Goal: Transaction & Acquisition: Purchase product/service

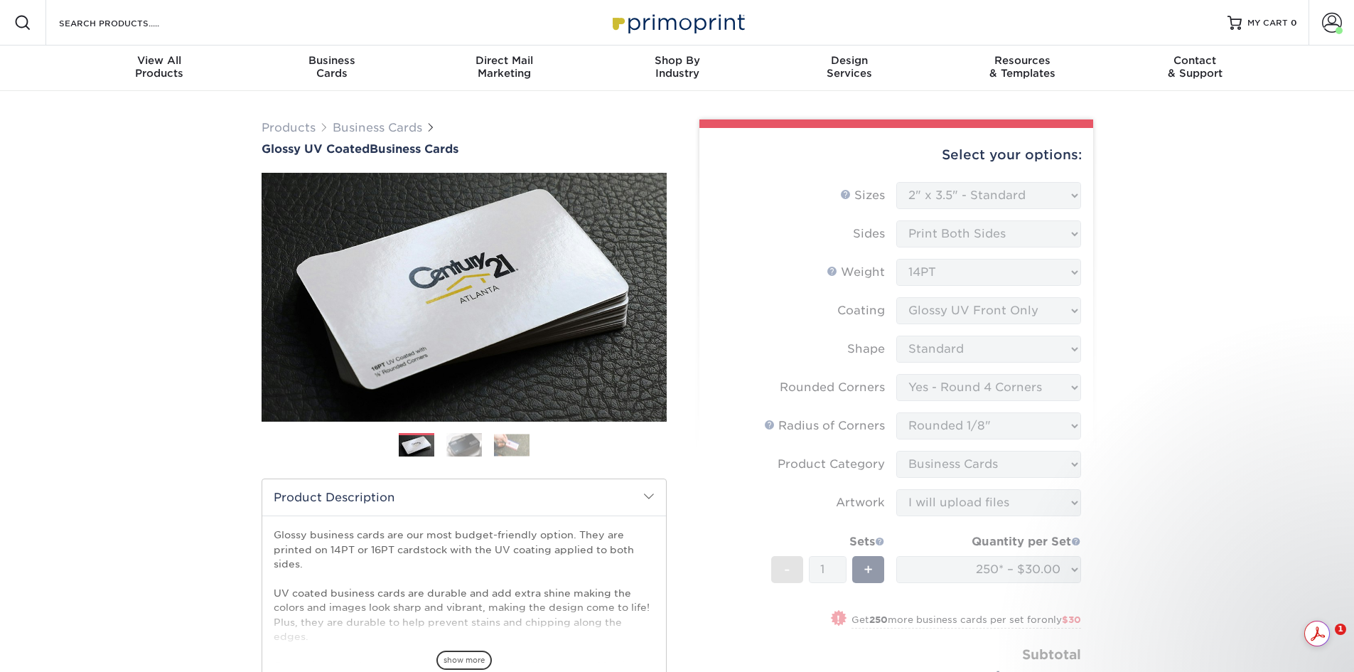
select select "2.00x3.50"
select select "7672df9e-0e0a-464d-8e1f-920c575e4da3"
select select "589680c7-ee9a-431b-9d12-d7aeb1386a97"
select select "3b5148f1-0588-4f88-a218-97bcfdce65c1"
select select "upload"
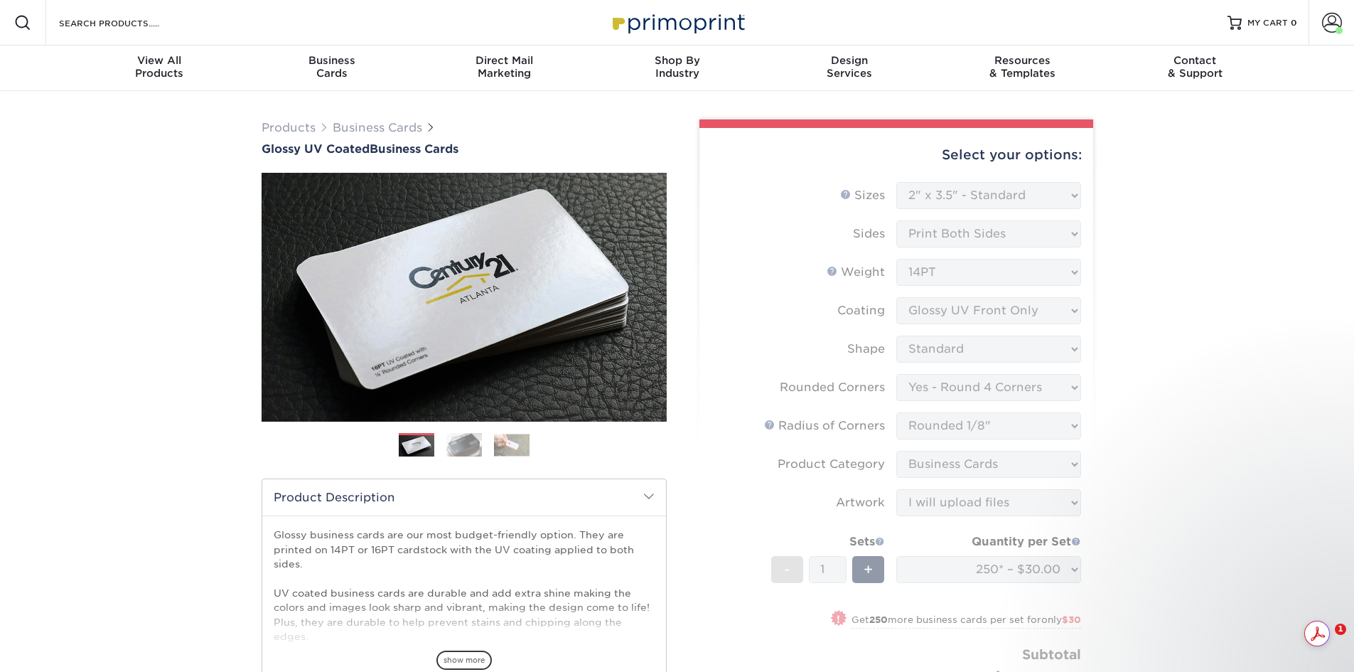
select select "250* – $30.00"
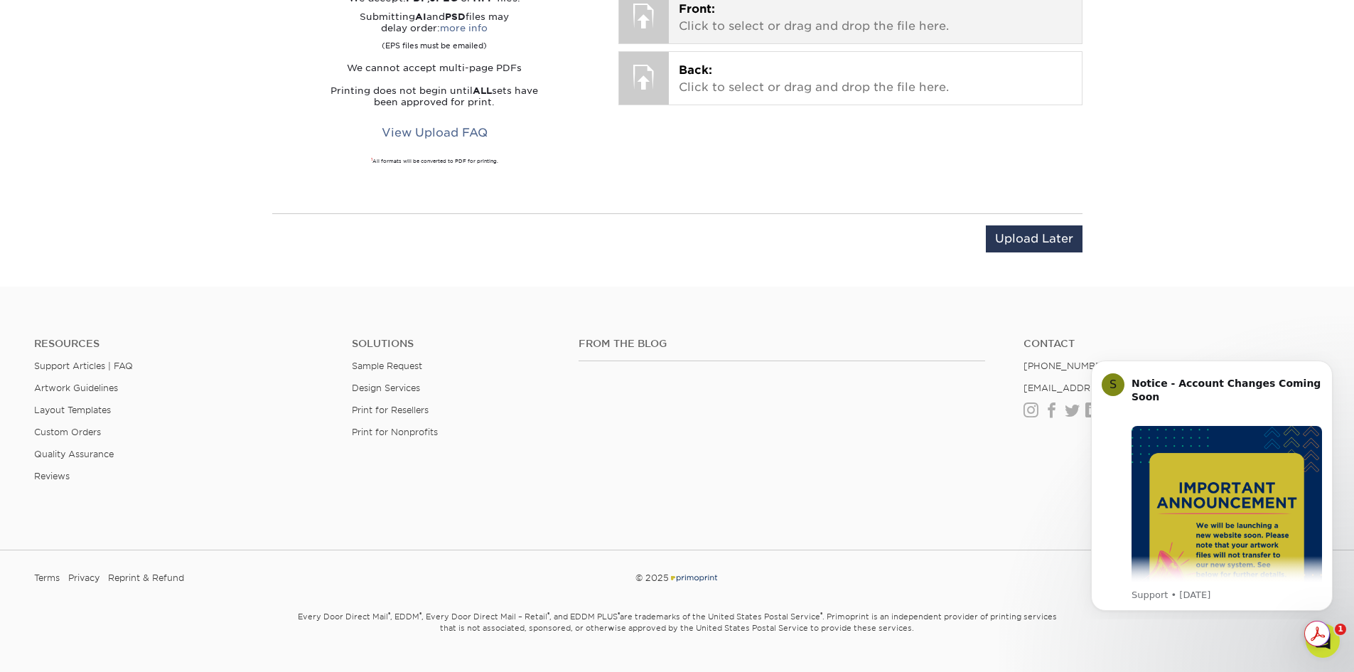
click at [768, 35] on p "Front: Click to select or drag and drop the file here." at bounding box center [875, 18] width 393 height 34
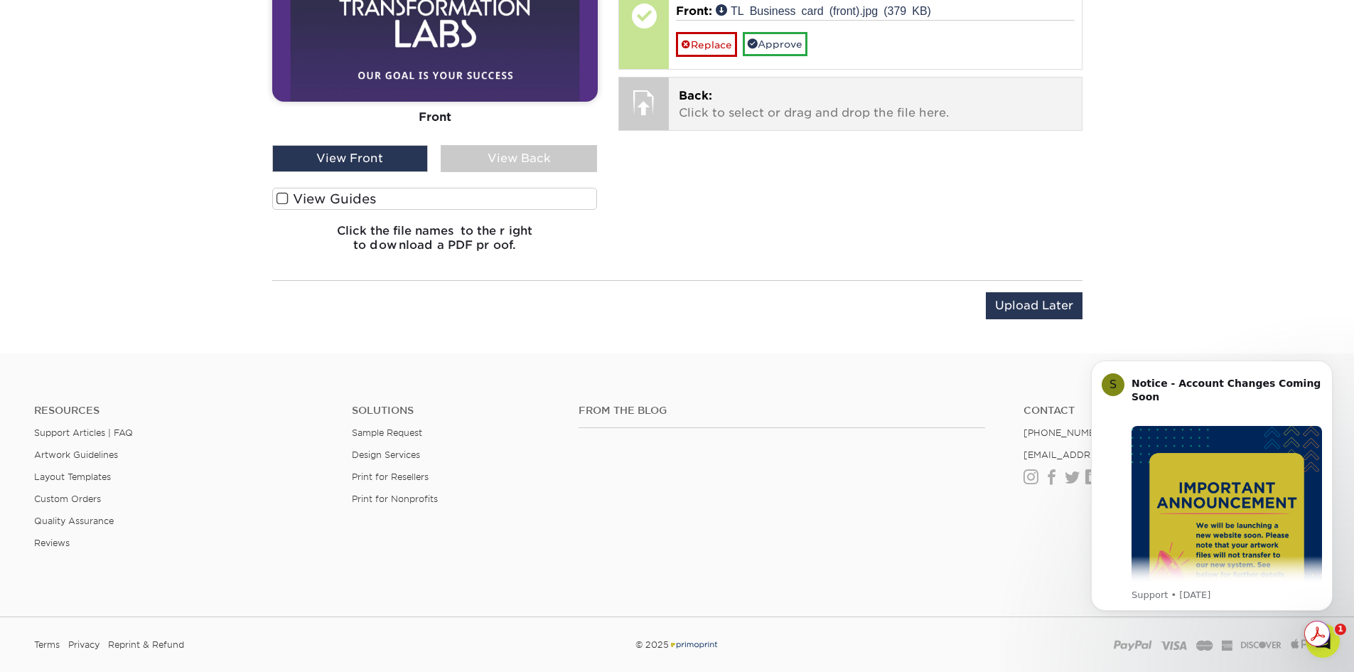
click at [746, 122] on p "Back: Click to select or drag and drop the file here." at bounding box center [875, 104] width 393 height 34
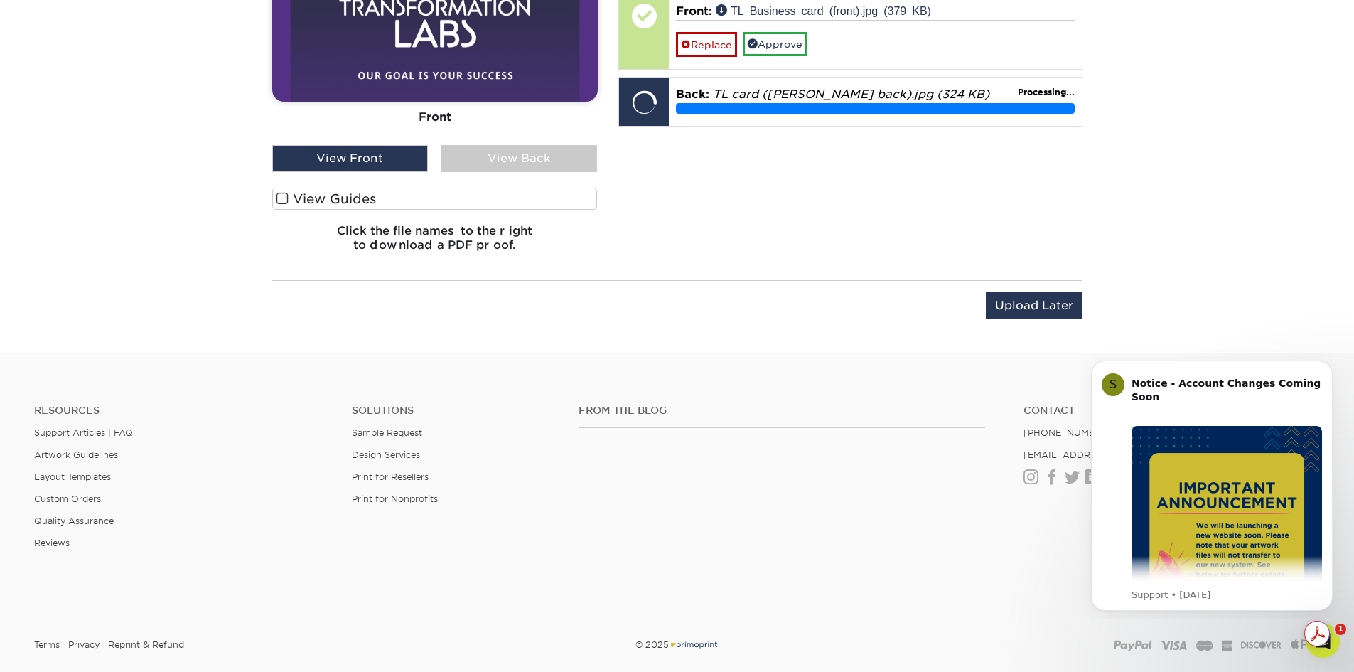
click at [282, 205] on span at bounding box center [283, 199] width 12 height 14
click at [0, 0] on input "View Guides" at bounding box center [0, 0] width 0 height 0
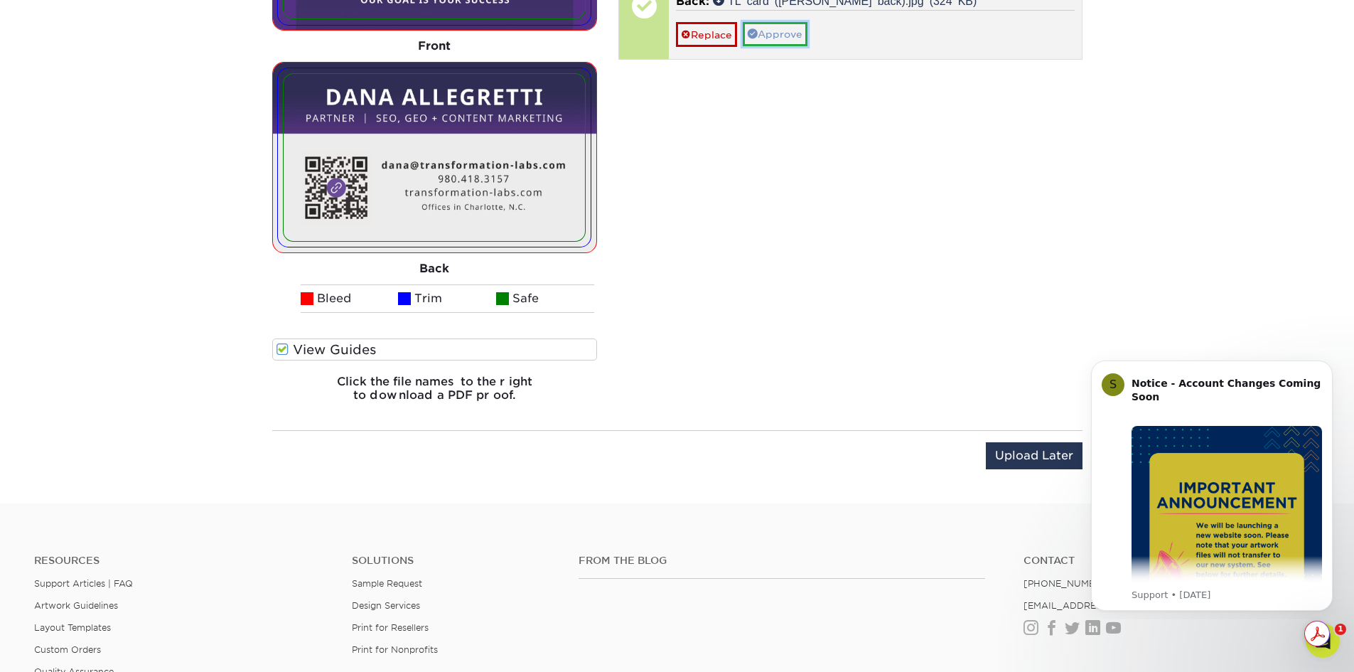
click at [808, 46] on link "Approve" at bounding box center [775, 34] width 65 height 24
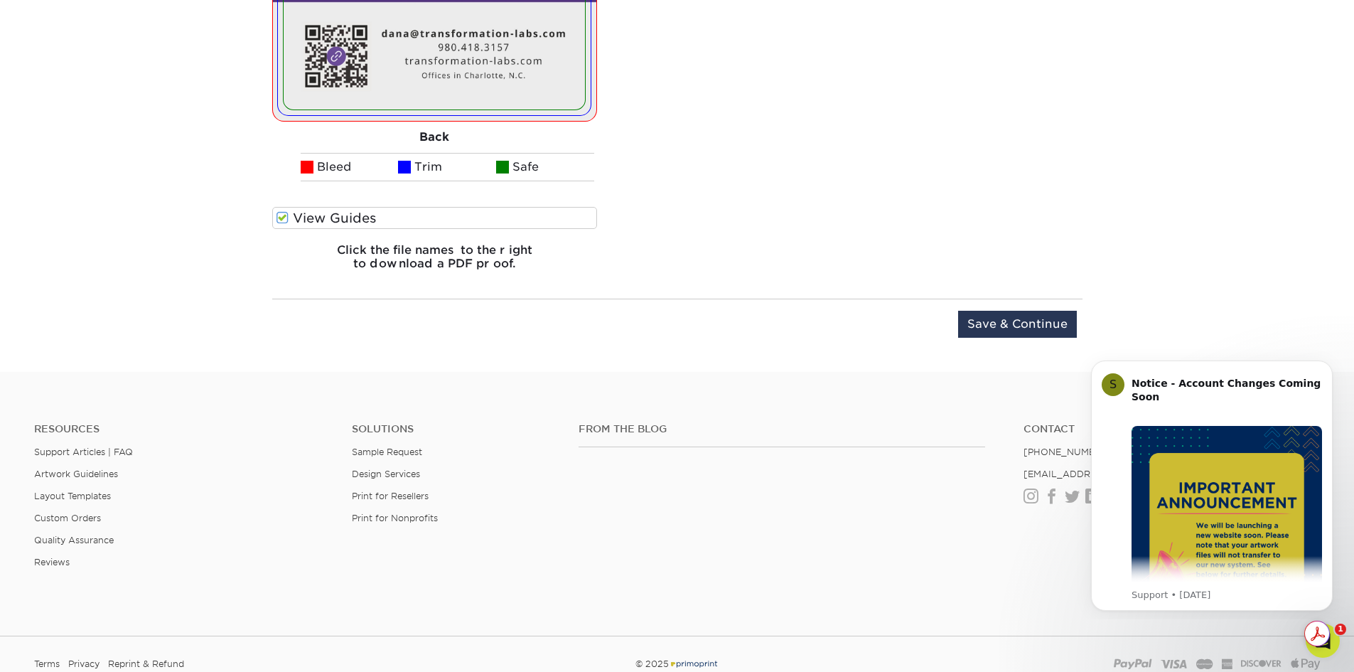
scroll to position [1317, 0]
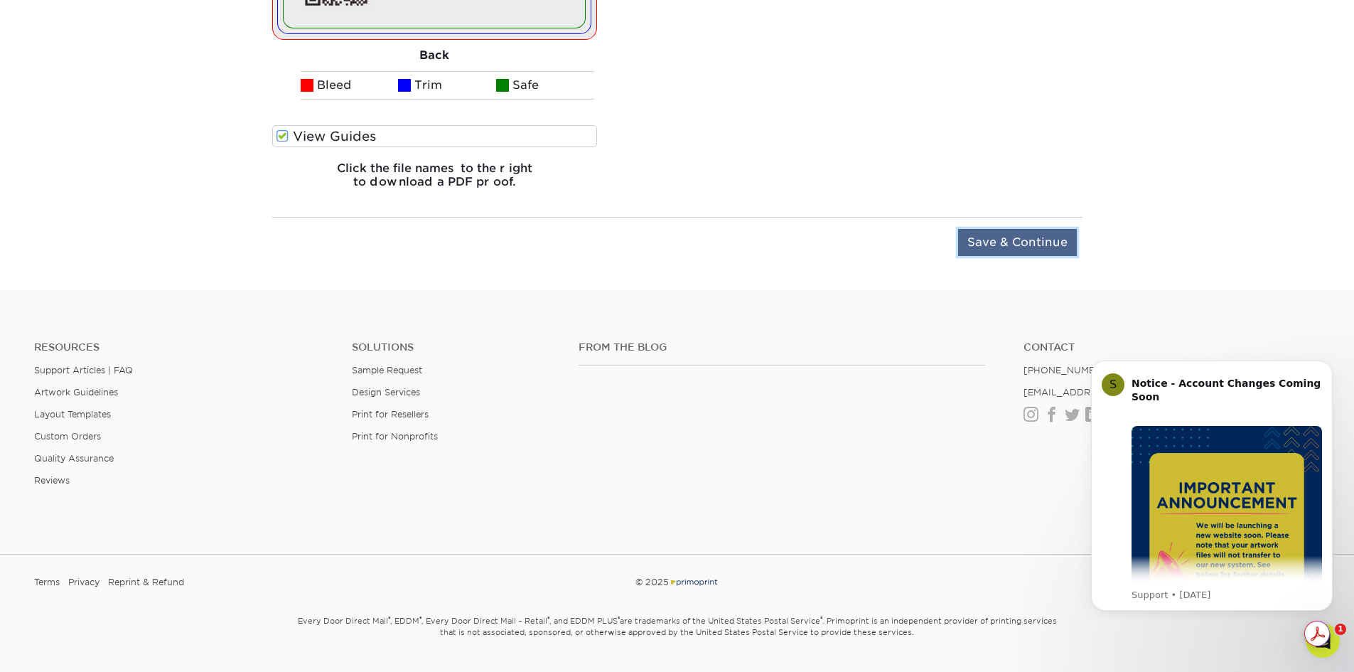
click at [992, 256] on input "Save & Continue" at bounding box center [1017, 242] width 119 height 27
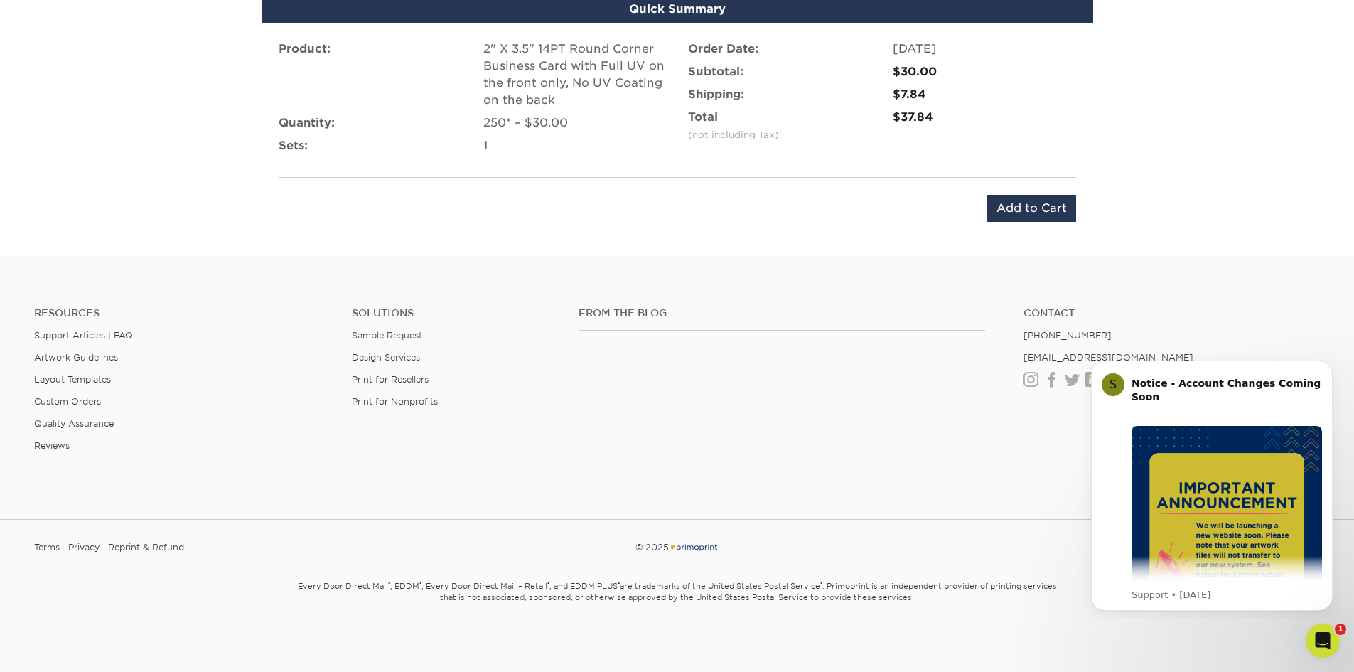
scroll to position [1033, 0]
click at [1053, 222] on input "Add to Cart" at bounding box center [1031, 208] width 89 height 27
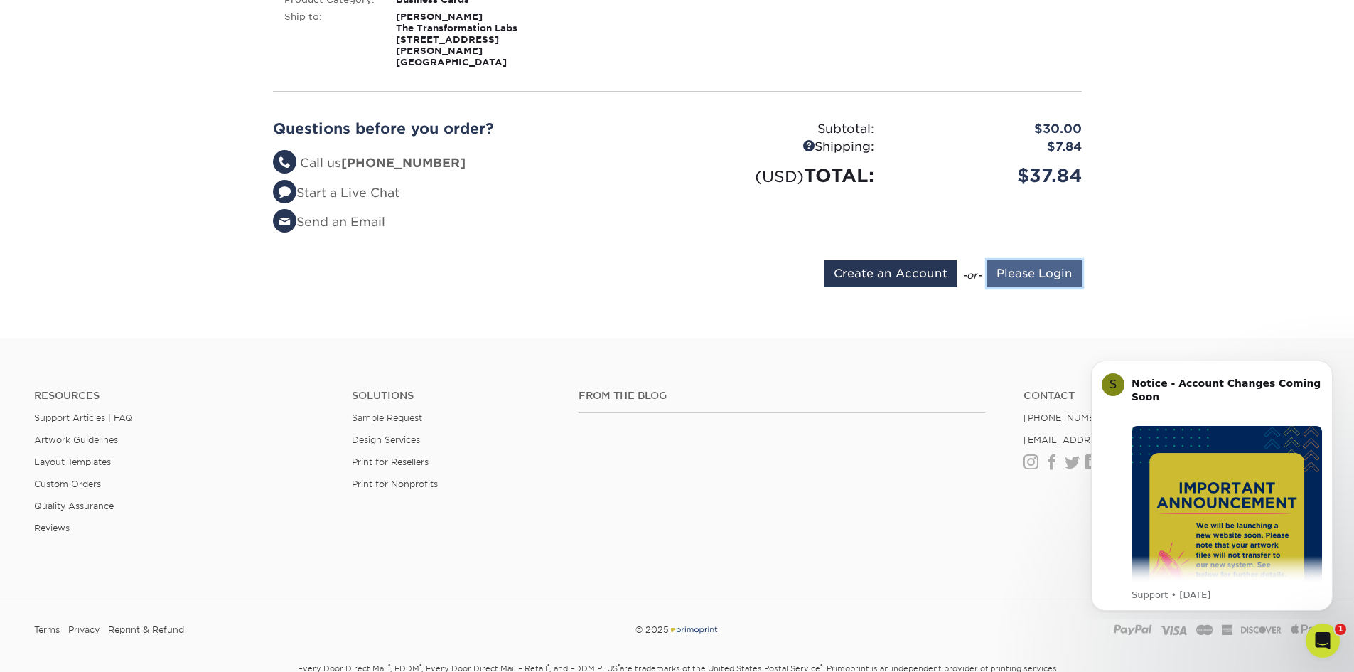
click at [1061, 287] on input "Please Login" at bounding box center [1034, 273] width 95 height 27
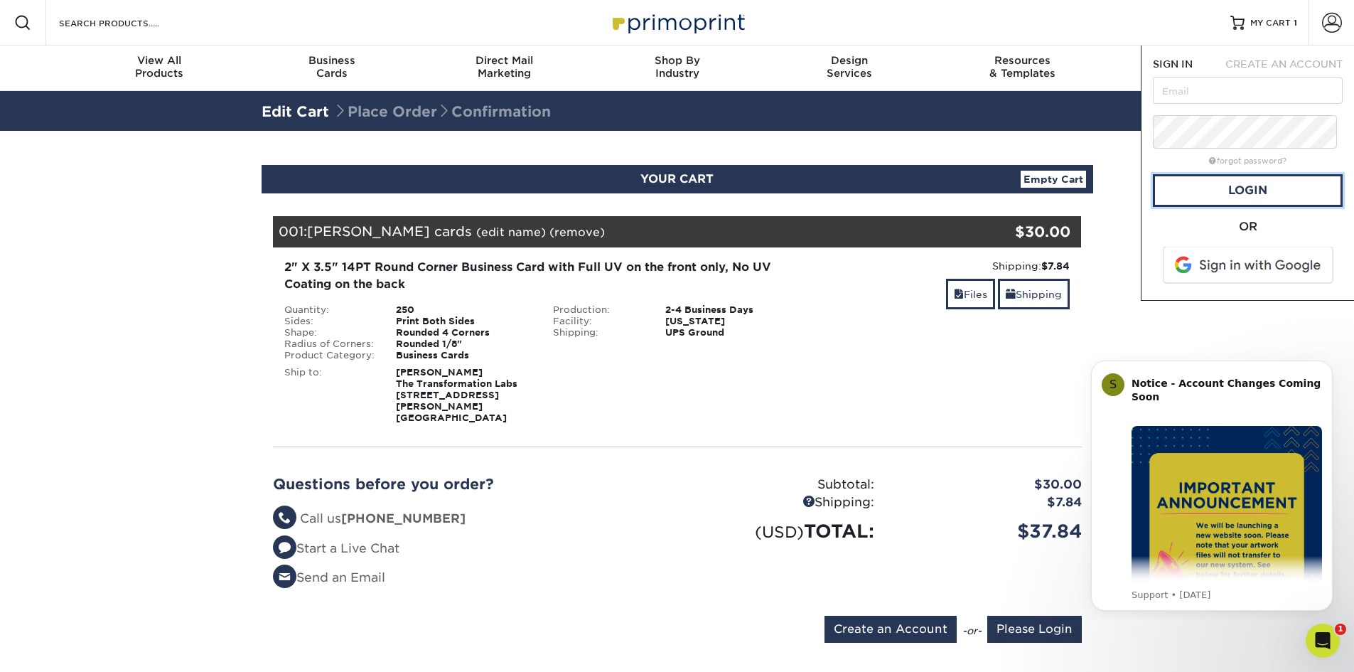
click at [1232, 207] on link "Login" at bounding box center [1248, 190] width 190 height 33
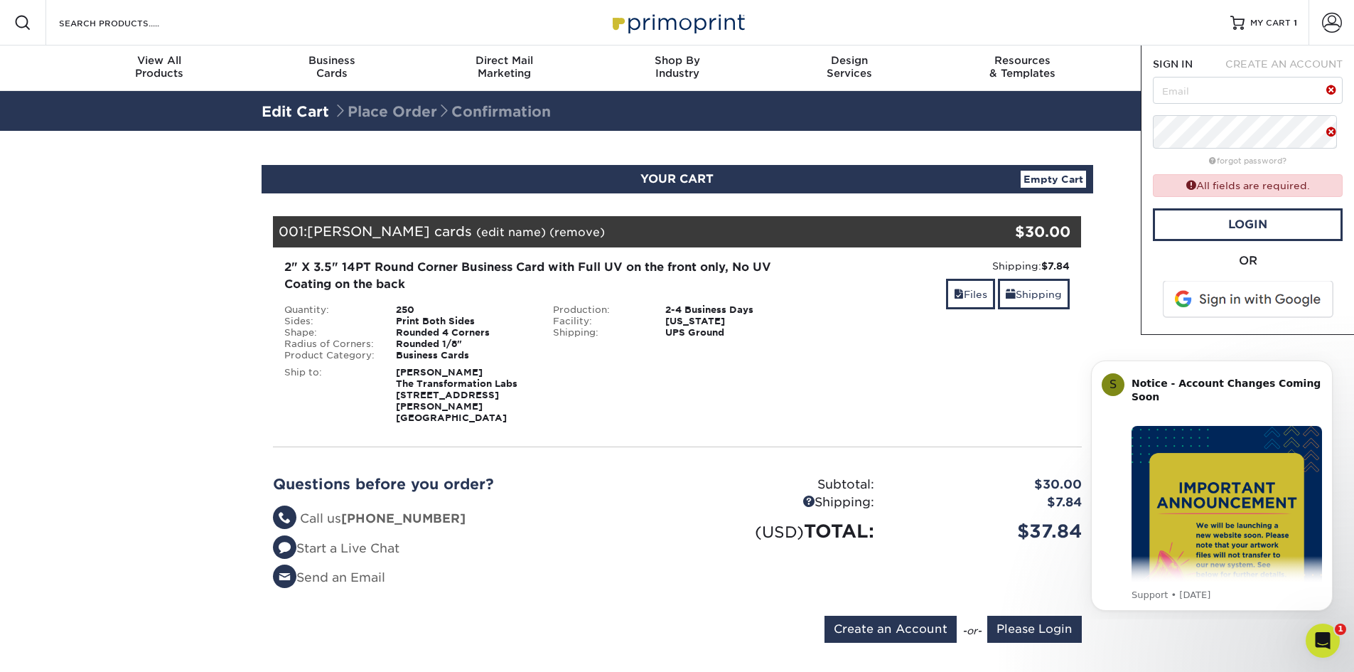
click at [1284, 156] on form "SIGN IN CREATE AN ACCOUNT forgot password? All fields are required. Login OR" at bounding box center [1248, 190] width 190 height 266
click at [1272, 104] on input "text" at bounding box center [1248, 90] width 190 height 27
type input "[EMAIL_ADDRESS][DOMAIN_NAME]"
click at [1273, 104] on input "[EMAIL_ADDRESS][DOMAIN_NAME]" at bounding box center [1248, 90] width 190 height 27
click at [1327, 368] on icon "Dismiss notification" at bounding box center [1329, 364] width 8 height 8
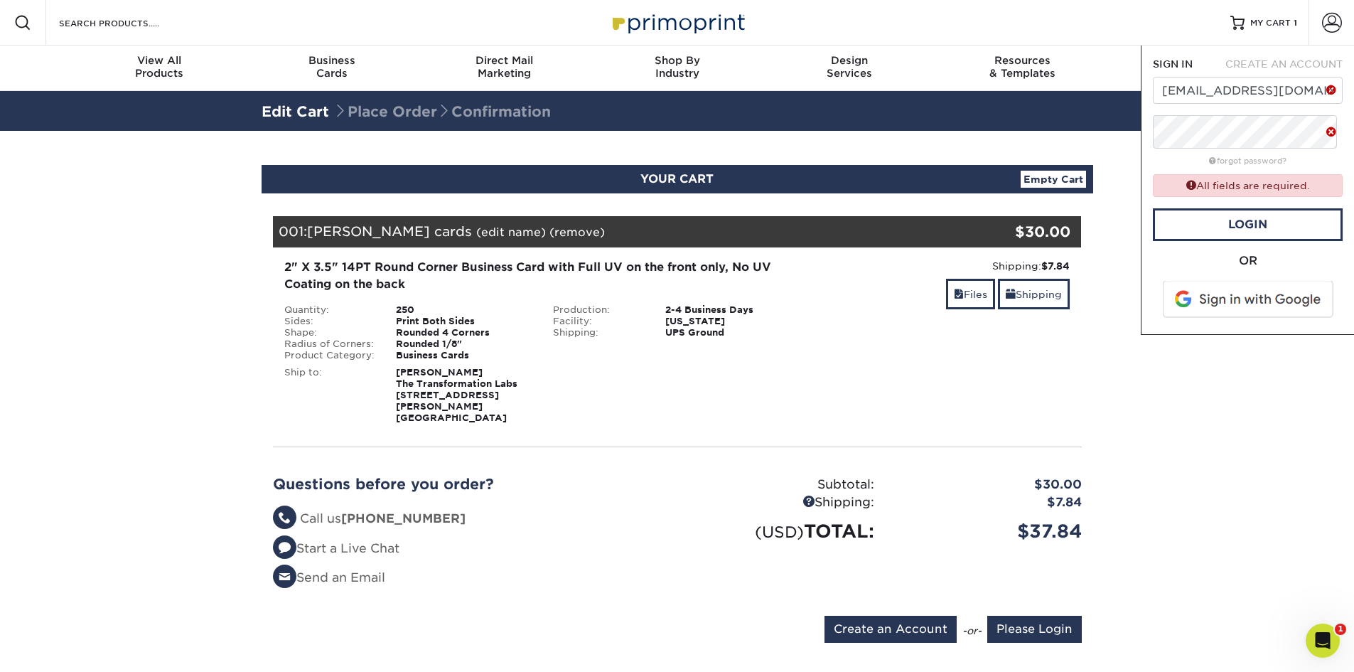
click at [1254, 318] on span at bounding box center [1249, 299] width 181 height 37
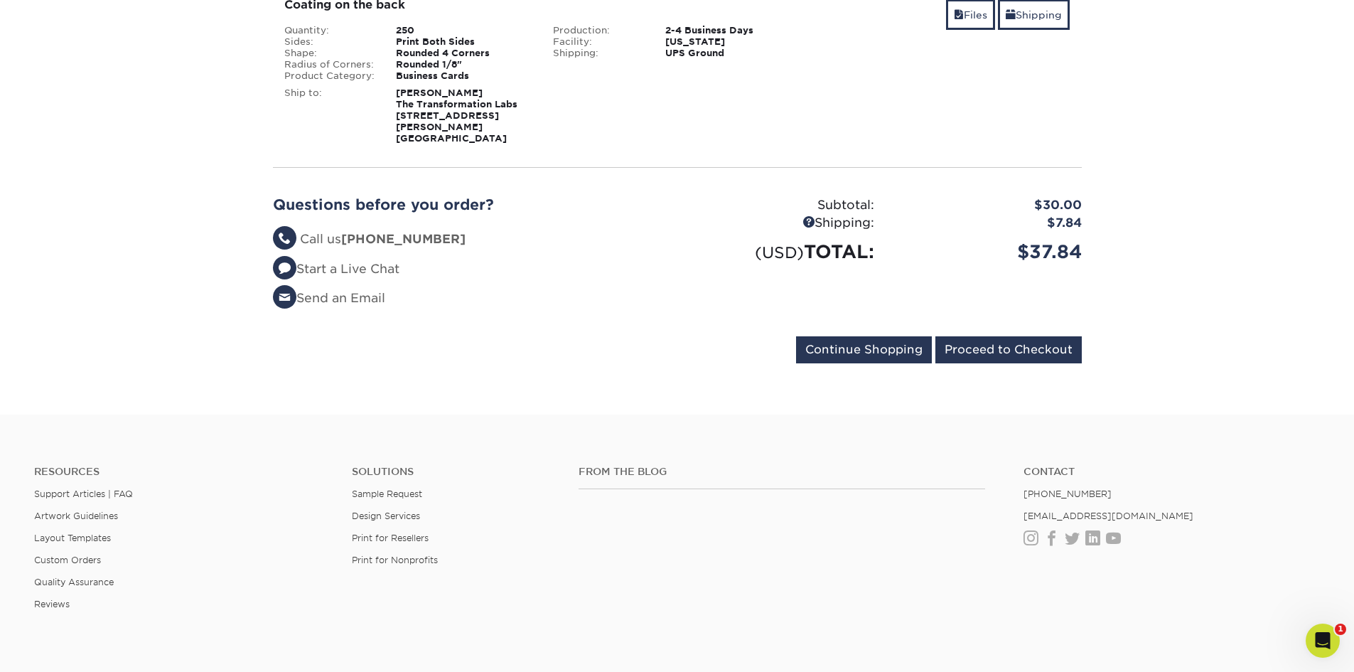
scroll to position [284, 0]
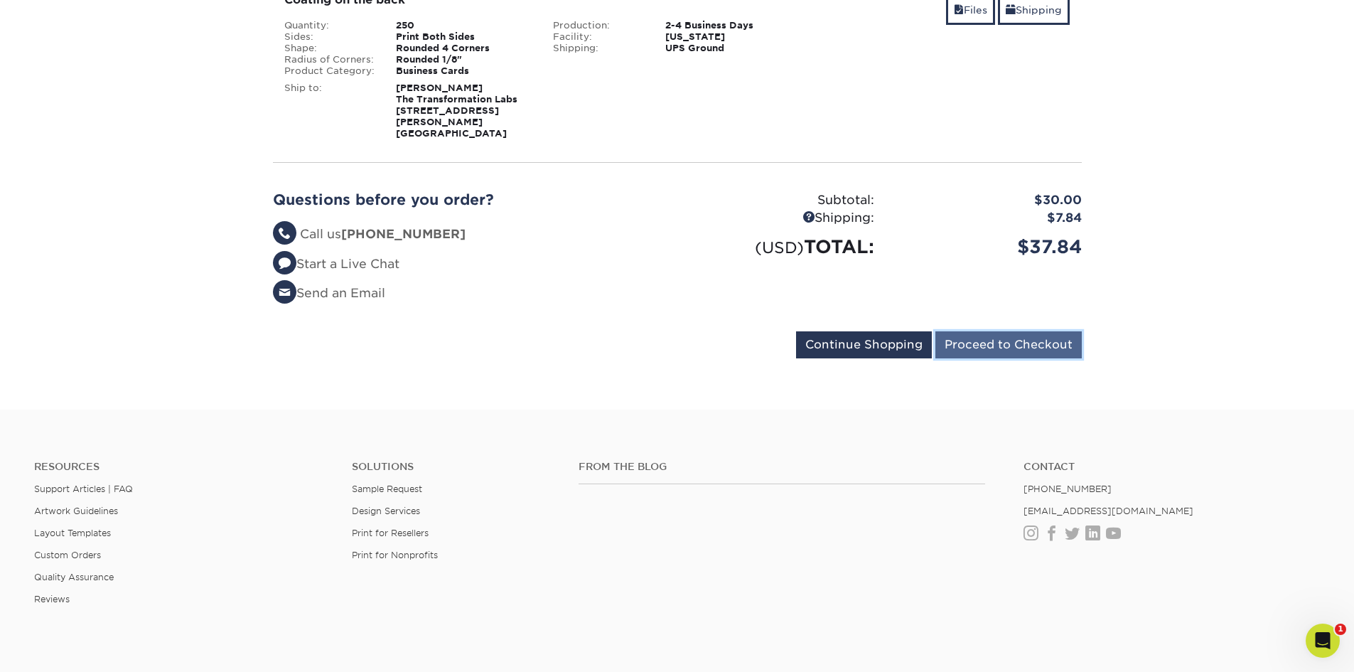
click at [1060, 358] on input "Proceed to Checkout" at bounding box center [1008, 344] width 146 height 27
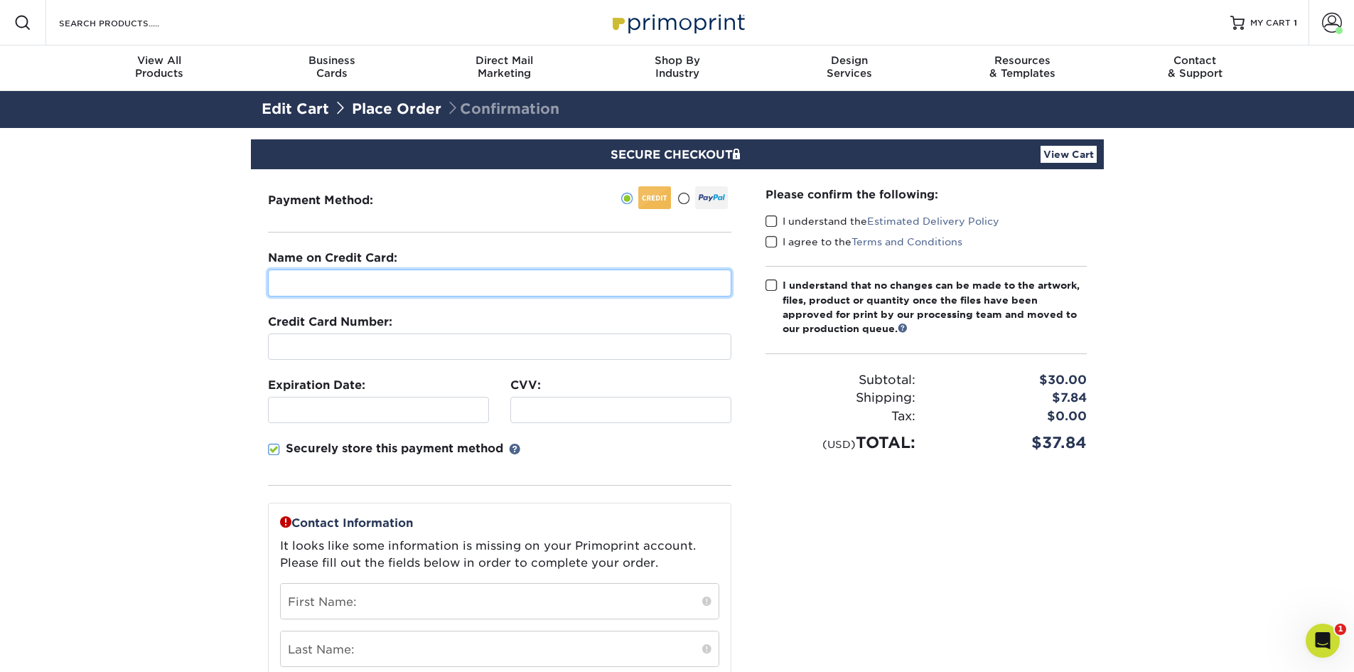
click at [498, 296] on input "text" at bounding box center [499, 282] width 463 height 27
type input "Eduardo Alvarez"
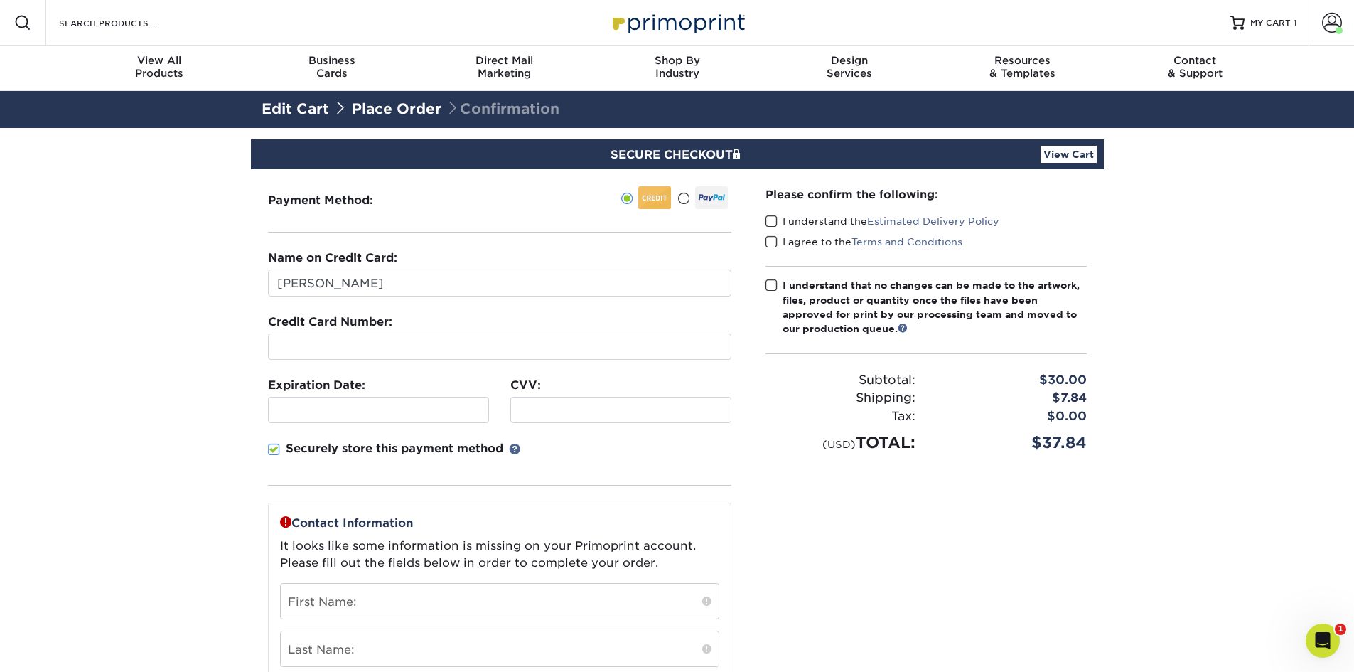
click at [544, 360] on div at bounding box center [499, 346] width 463 height 26
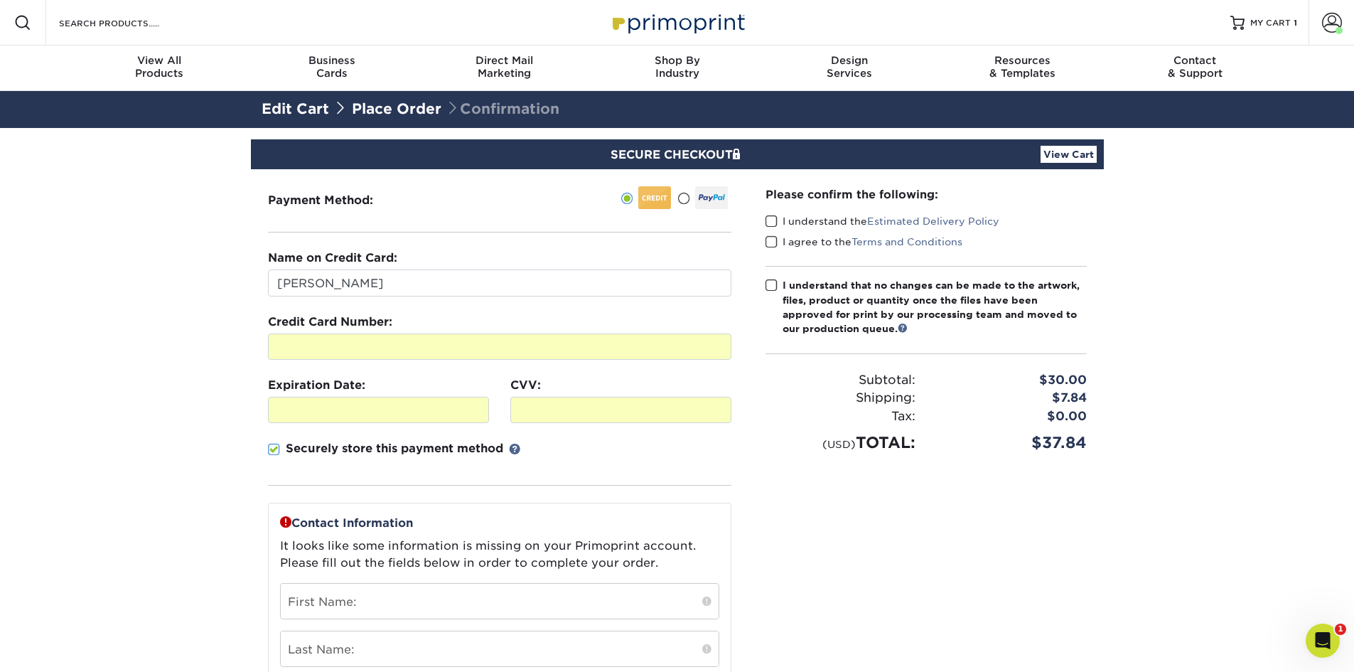
click at [289, 457] on label "Securely store this payment method" at bounding box center [394, 448] width 252 height 17
click at [0, 0] on input "Securely store this payment method" at bounding box center [0, 0] width 0 height 0
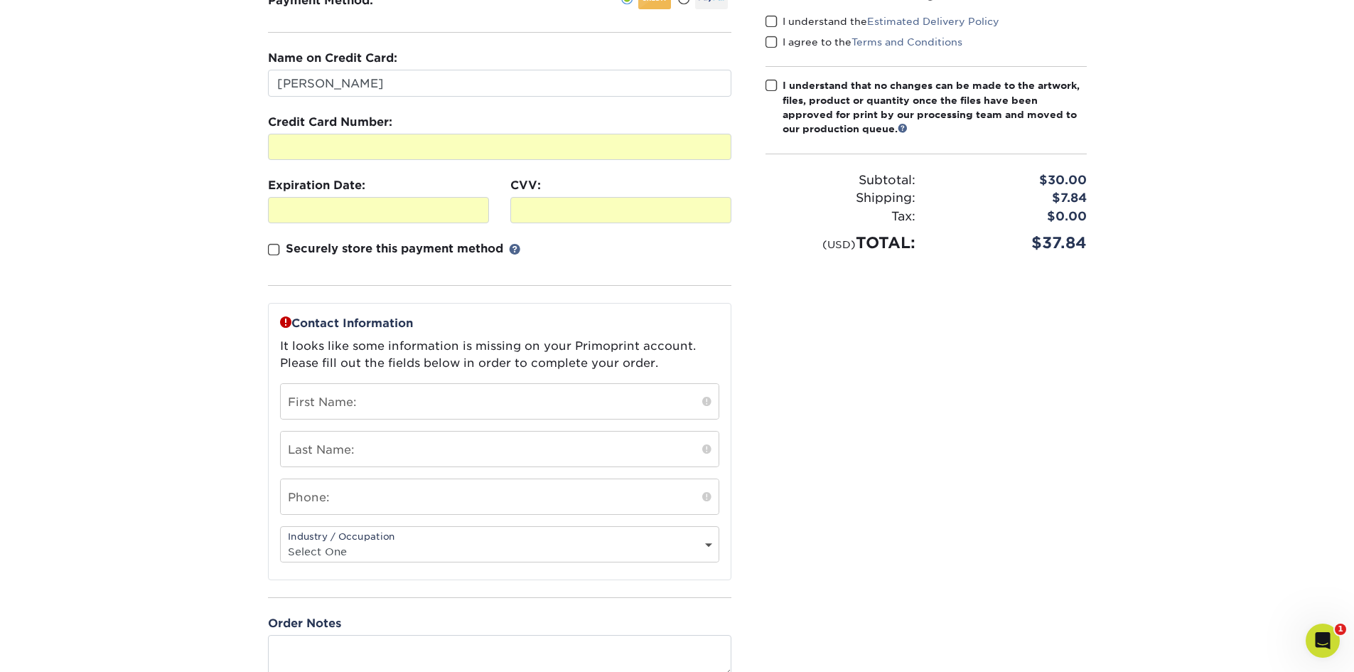
scroll to position [213, 0]
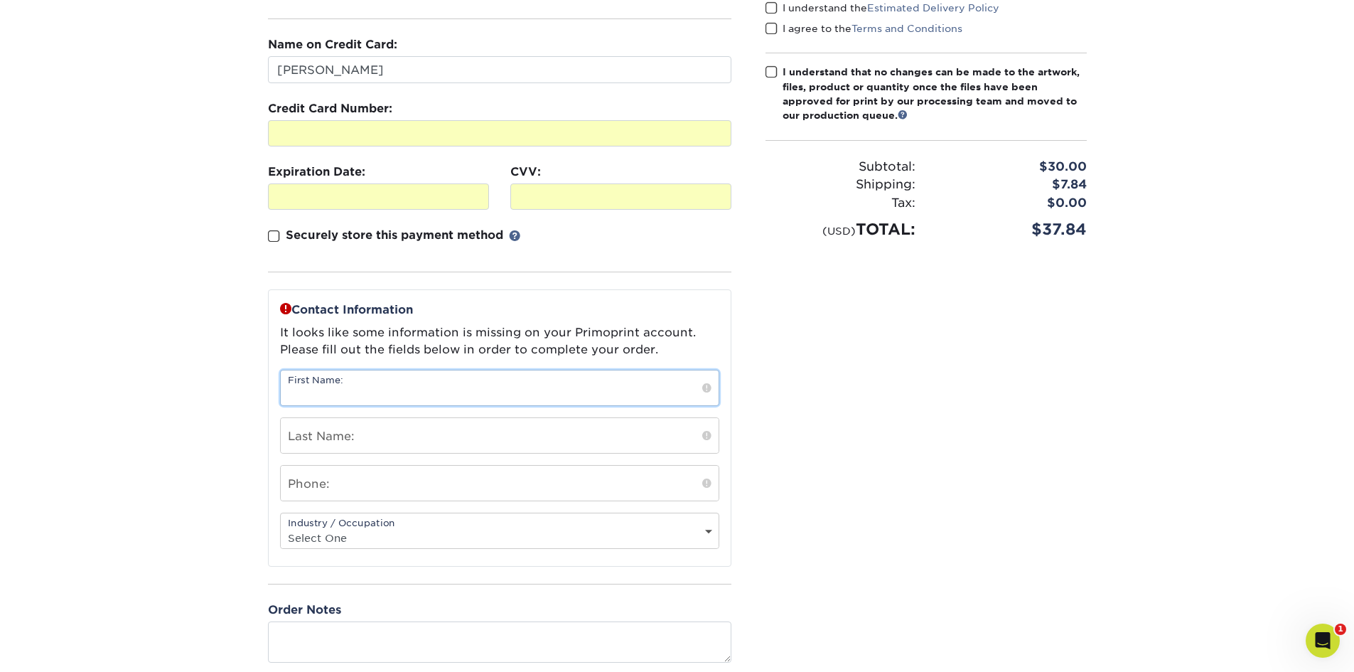
click at [404, 405] on input "text" at bounding box center [500, 387] width 438 height 35
type input "[PERSON_NAME]"
type input "7862805563"
click at [169, 526] on section "SECURE CHECKOUT View Cart Payment Method: Name on Credit Card:" at bounding box center [677, 353] width 1354 height 876
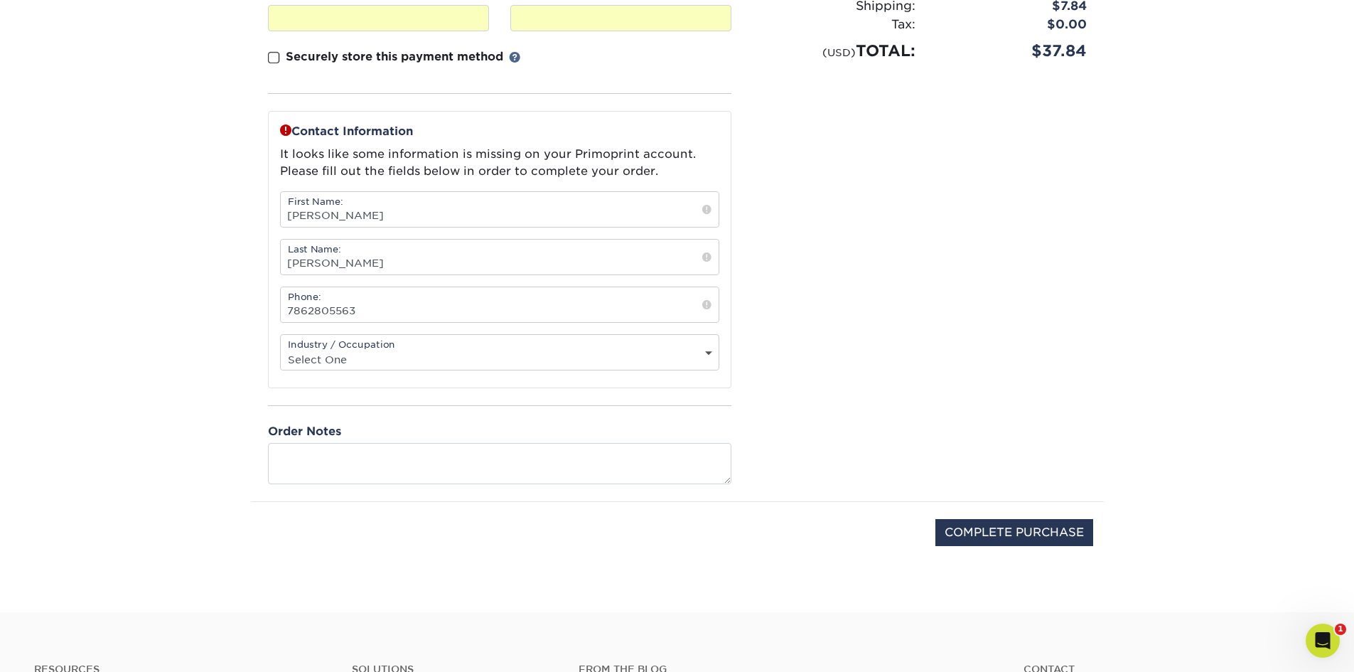
scroll to position [427, 0]
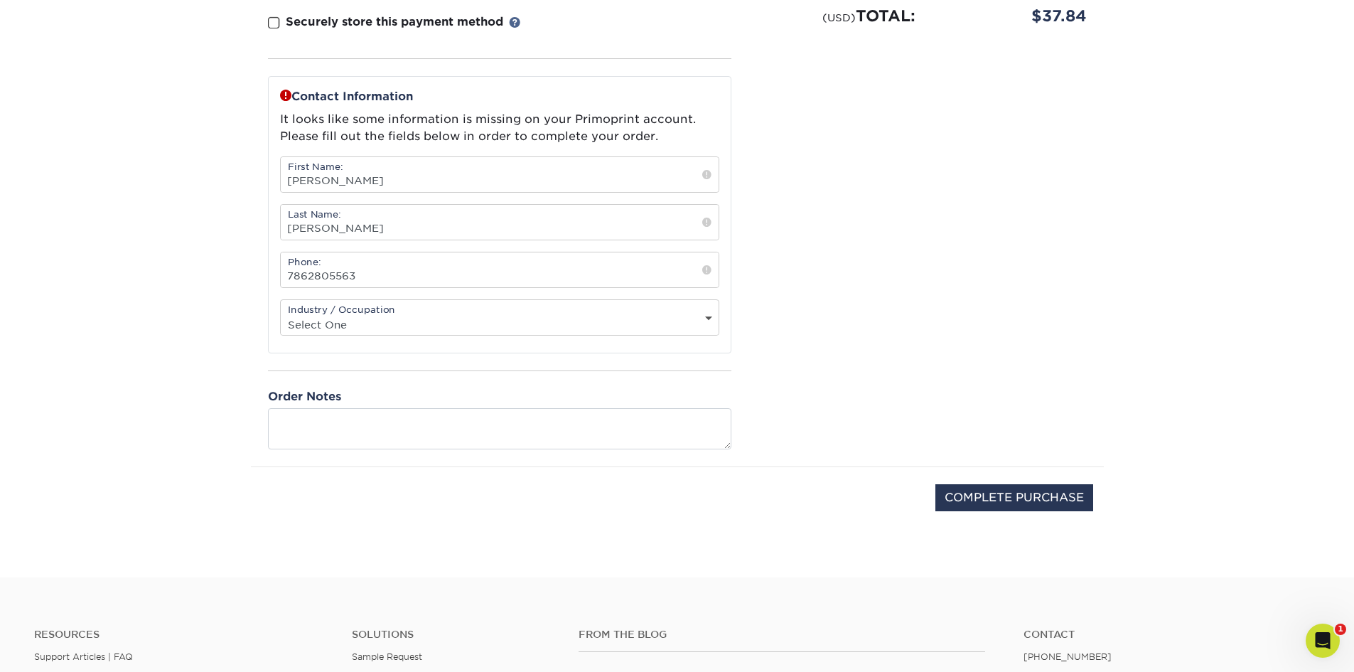
click at [395, 335] on select "Select One Administrative Executive Human Resources Construction Education Ente…" at bounding box center [500, 324] width 438 height 21
select select "17"
click at [287, 335] on select "Select One Administrative Executive Human Resources Construction Education Ente…" at bounding box center [500, 324] width 438 height 21
click at [234, 541] on section "SECURE CHECKOUT View Cart Payment Method: Name on Credit Card:" at bounding box center [677, 139] width 1354 height 876
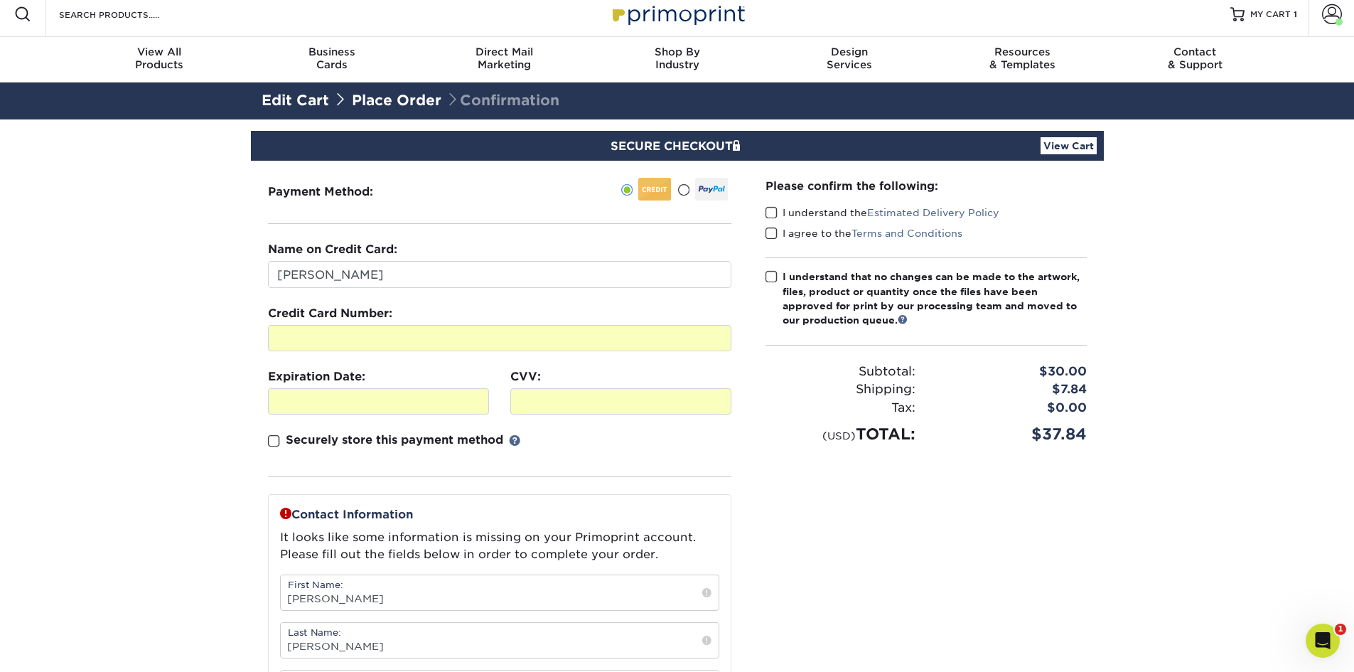
scroll to position [0, 0]
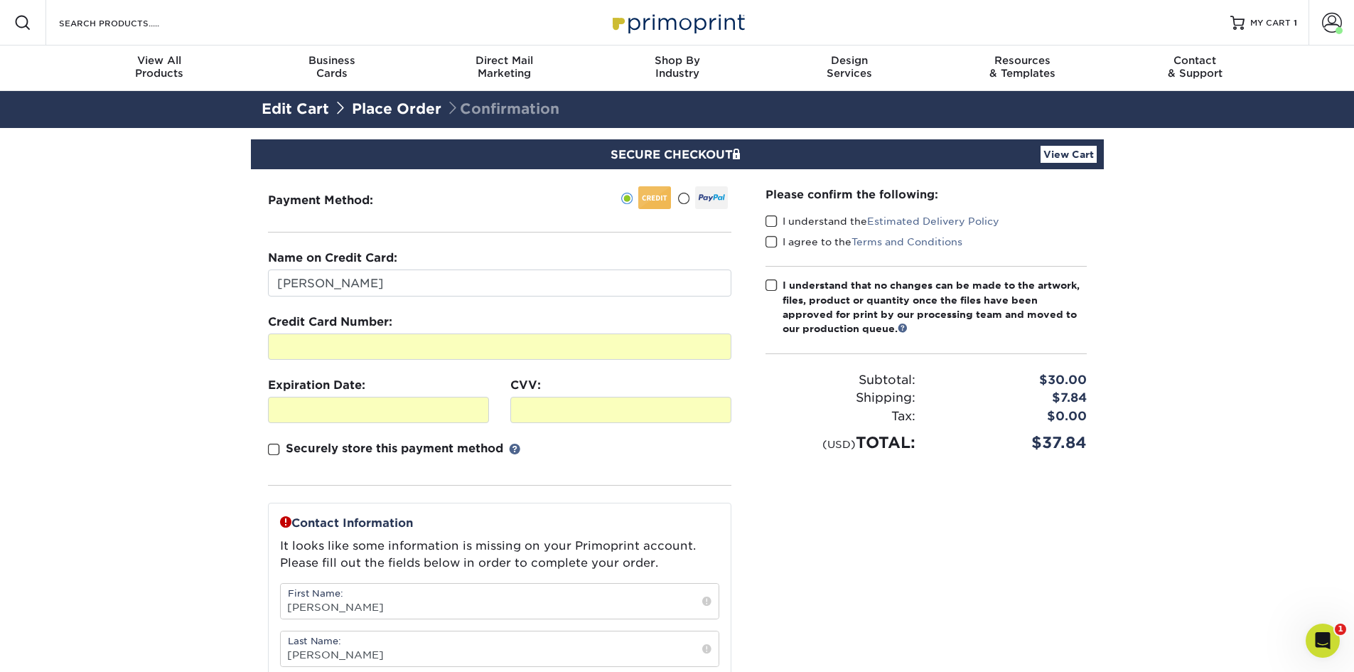
drag, startPoint x: 774, startPoint y: 269, endPoint x: 770, endPoint y: 279, distance: 10.2
click at [774, 228] on span at bounding box center [772, 222] width 12 height 14
click at [0, 0] on input "I understand the Estimated Delivery Policy" at bounding box center [0, 0] width 0 height 0
click at [776, 249] on span at bounding box center [772, 242] width 12 height 14
click at [0, 0] on input "I agree to the Terms and Conditions" at bounding box center [0, 0] width 0 height 0
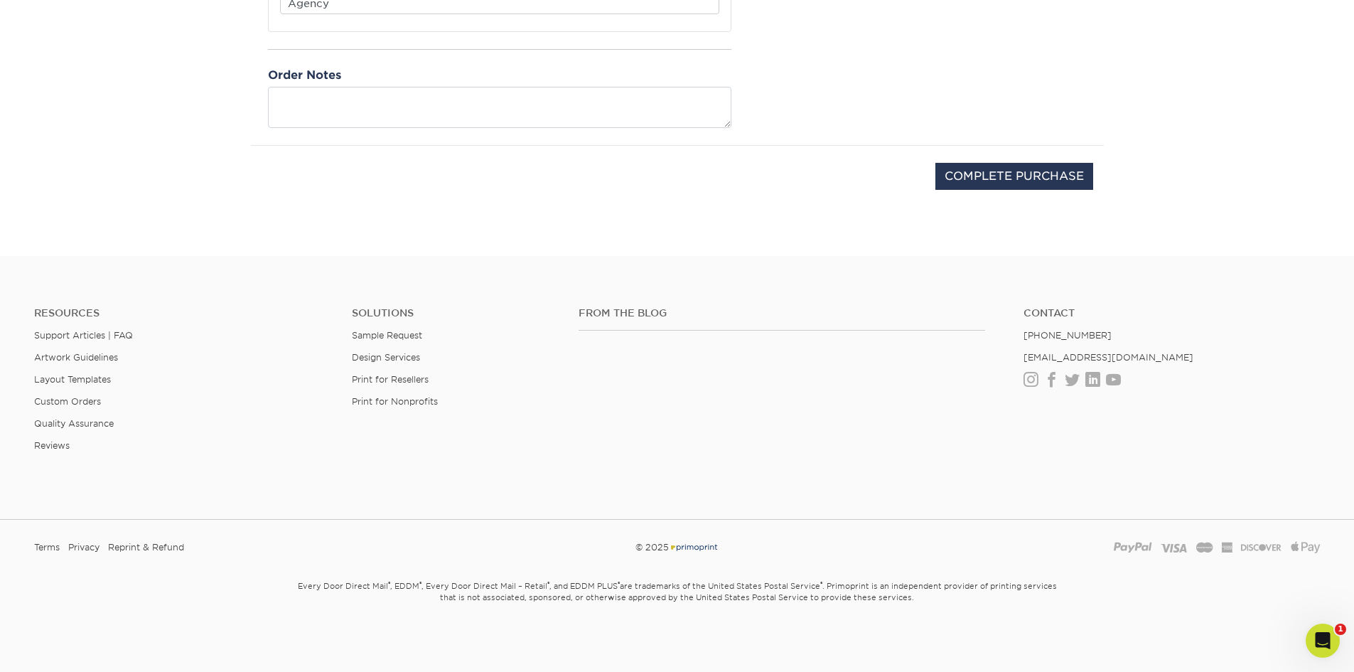
scroll to position [853, 0]
click at [996, 190] on input "COMPLETE PURCHASE" at bounding box center [1014, 176] width 158 height 27
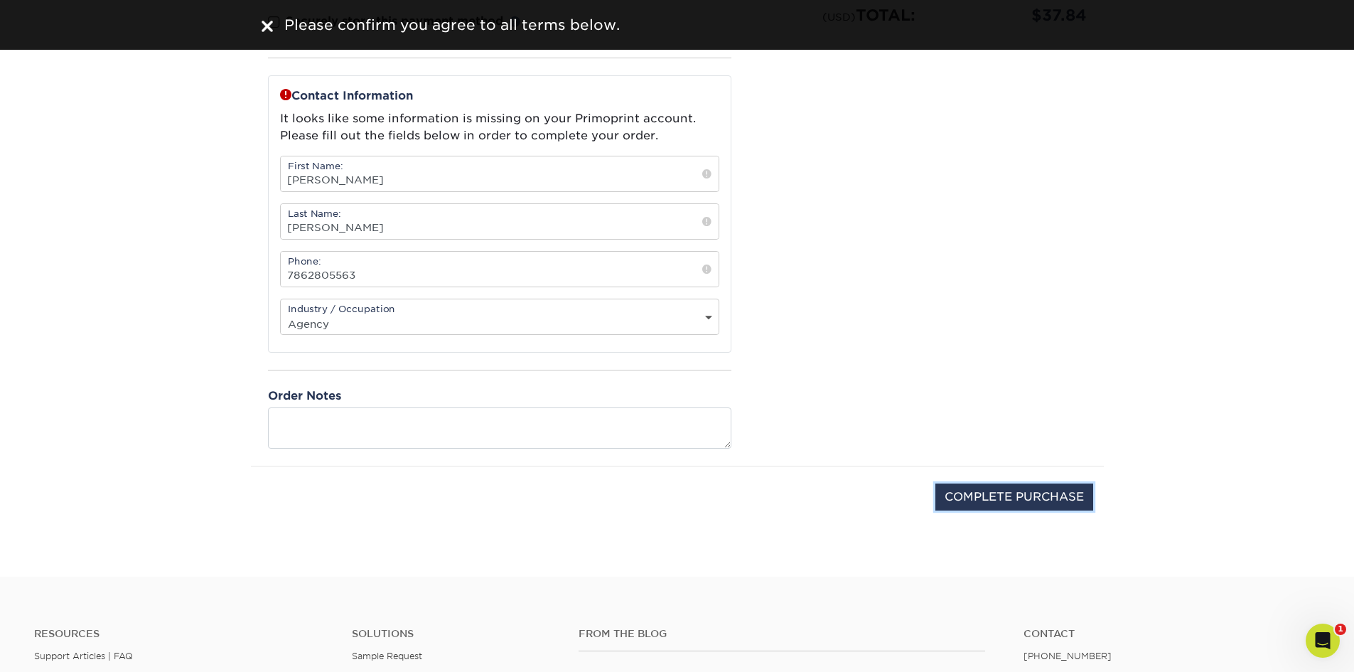
scroll to position [427, 0]
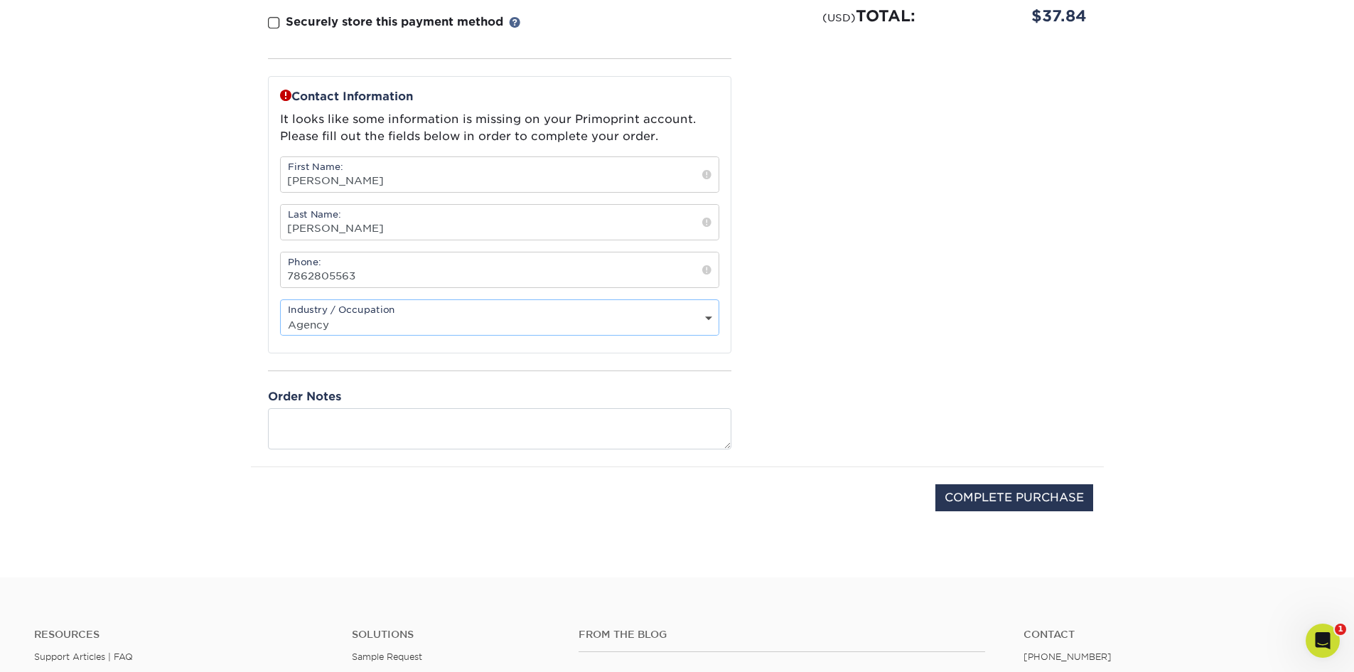
click at [704, 335] on select "Select One Administrative Executive Human Resources Construction Education Ente…" at bounding box center [500, 324] width 438 height 21
click at [287, 335] on select "Select One Administrative Executive Human Resources Construction Education Ente…" at bounding box center [500, 324] width 438 height 21
click at [189, 403] on section "SECURE CHECKOUT View Cart Payment Method: Name on Credit Card:" at bounding box center [677, 139] width 1354 height 876
click at [456, 287] on input "7862805563" at bounding box center [500, 269] width 438 height 35
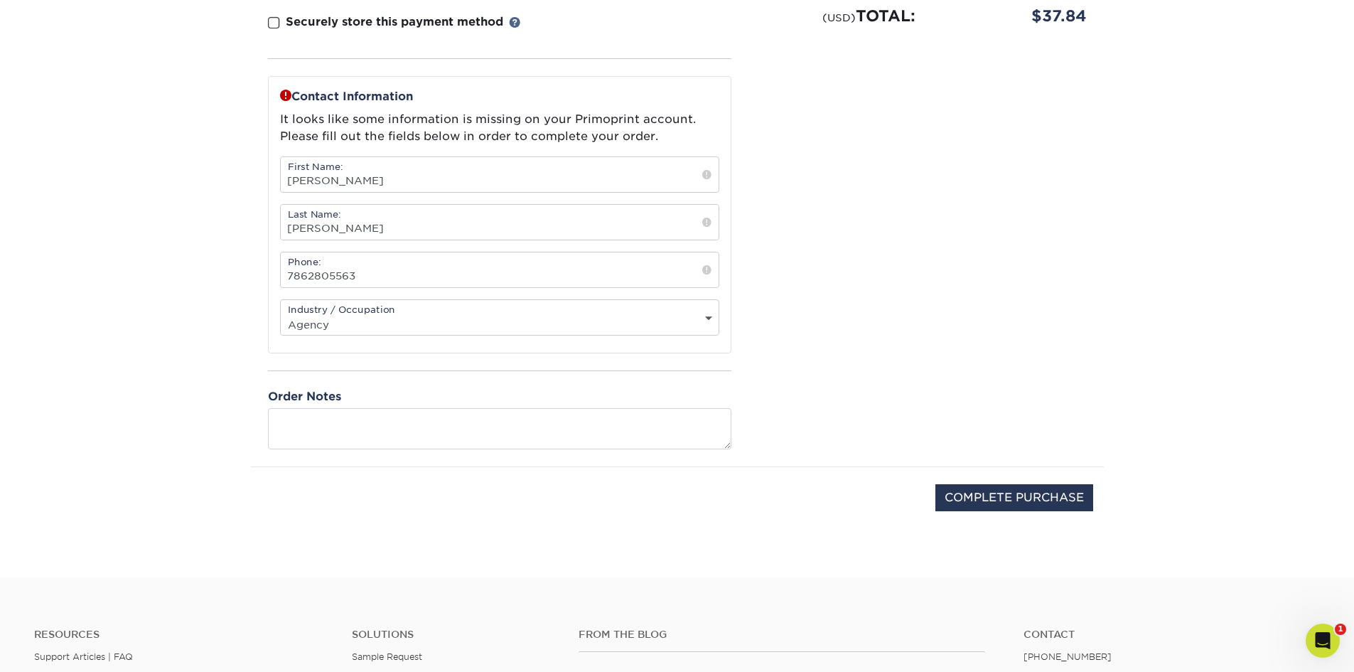
click at [873, 380] on div "Please confirm the following: I understand the Estimated Delivery Policy I agre…" at bounding box center [926, 105] width 355 height 724
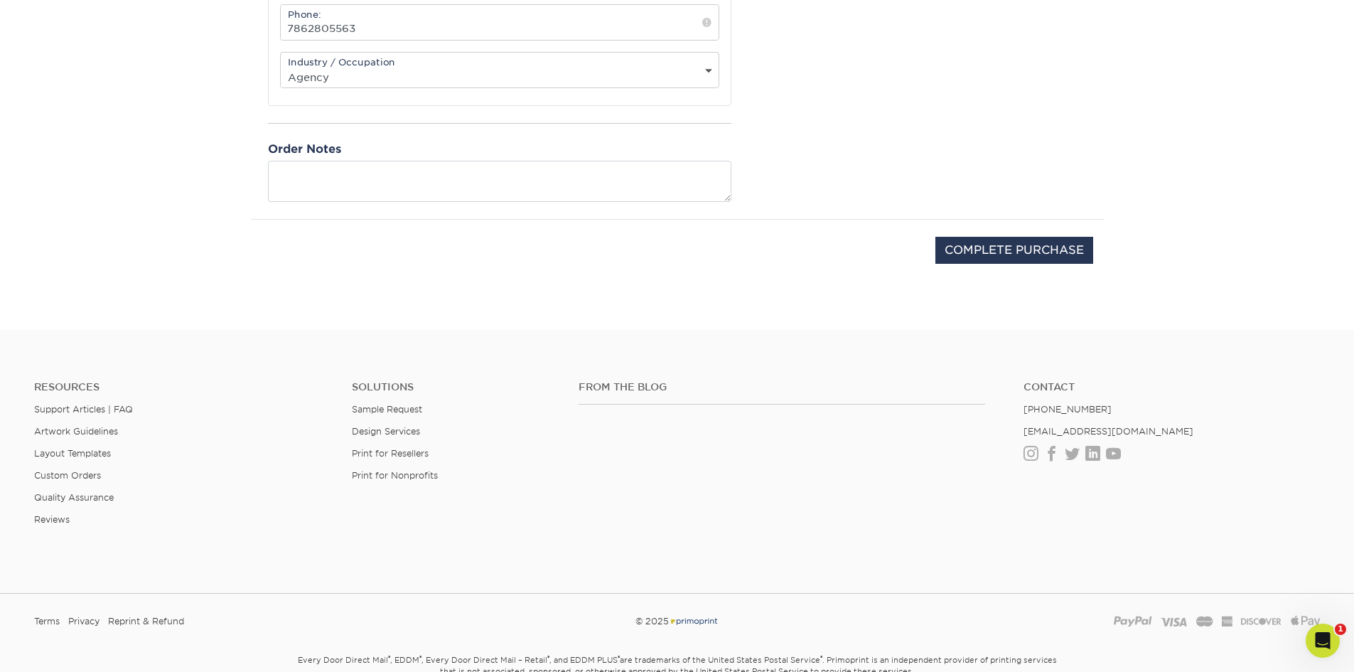
scroll to position [711, 0]
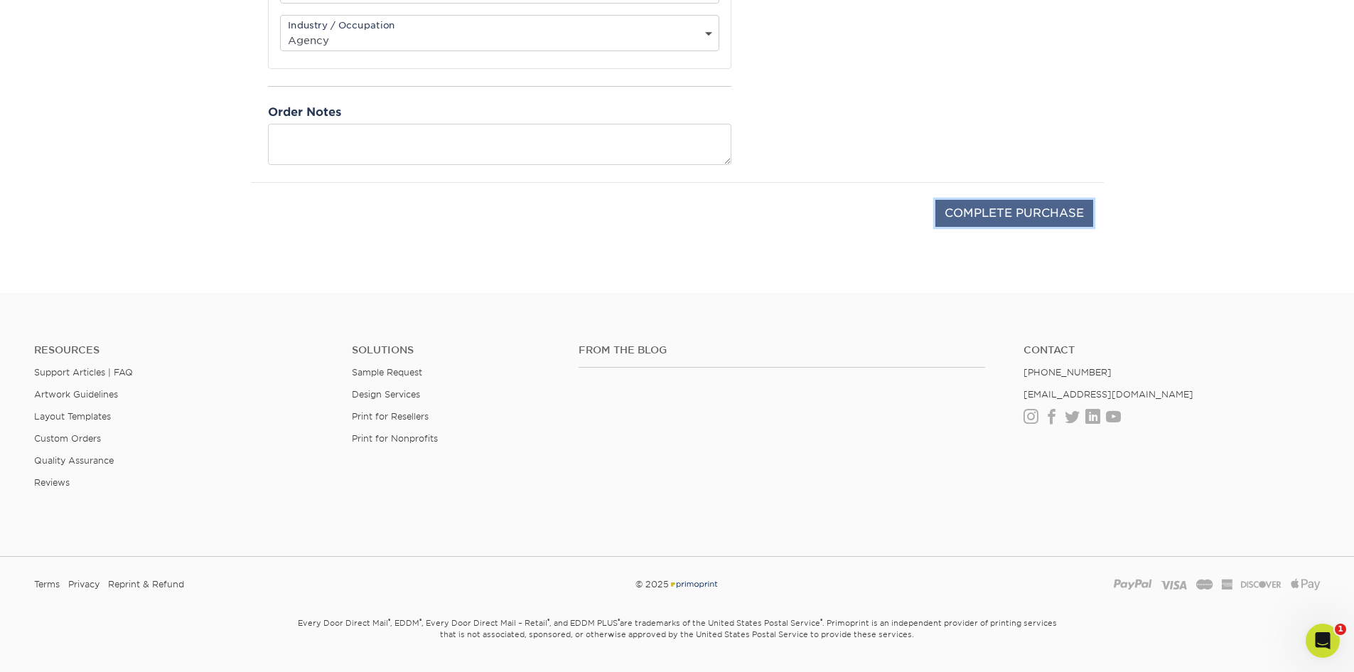
click at [1010, 227] on input "COMPLETE PURCHASE" at bounding box center [1014, 213] width 158 height 27
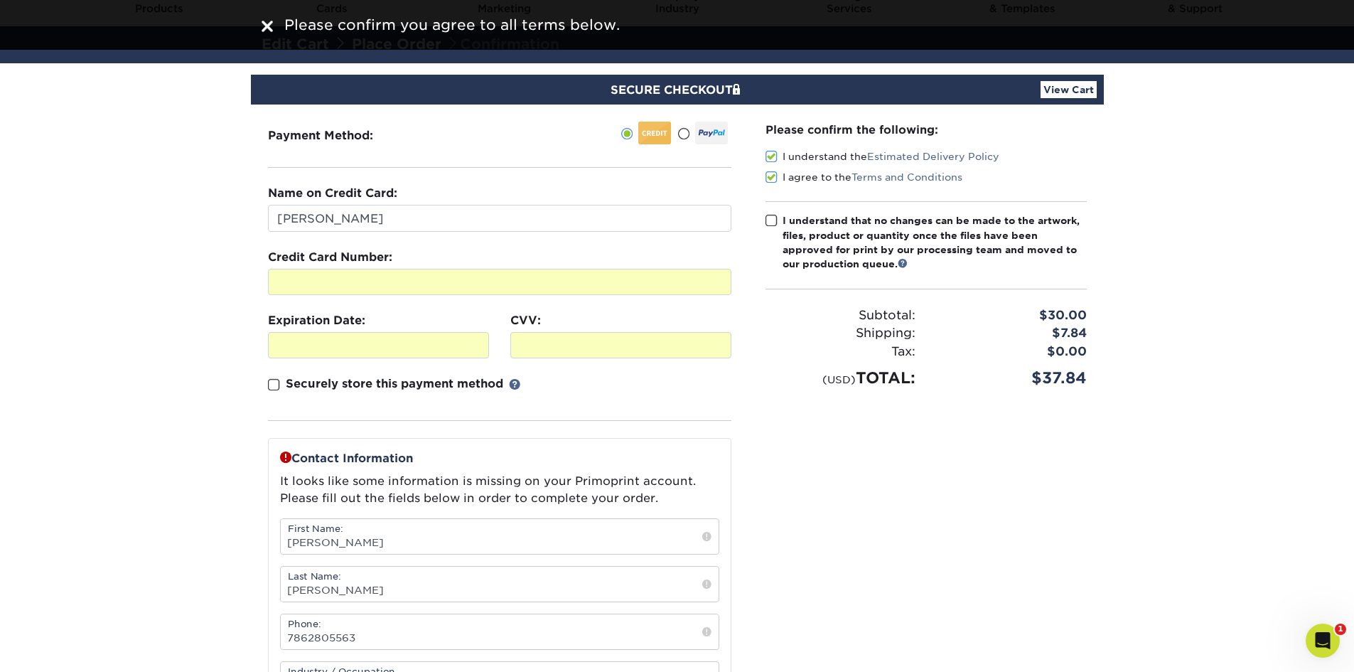
scroll to position [0, 0]
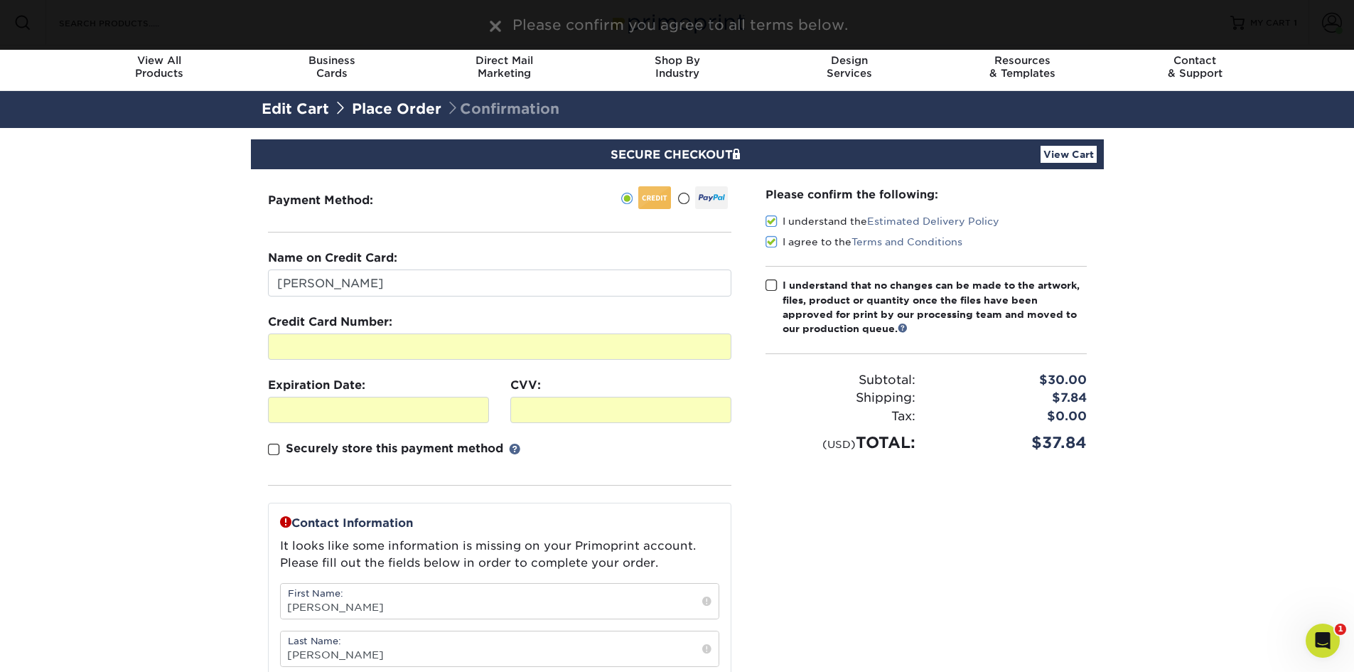
click at [774, 292] on span at bounding box center [772, 286] width 12 height 14
click at [0, 0] on input "I understand that no changes can be made to the artwork, files, product or quan…" at bounding box center [0, 0] width 0 height 0
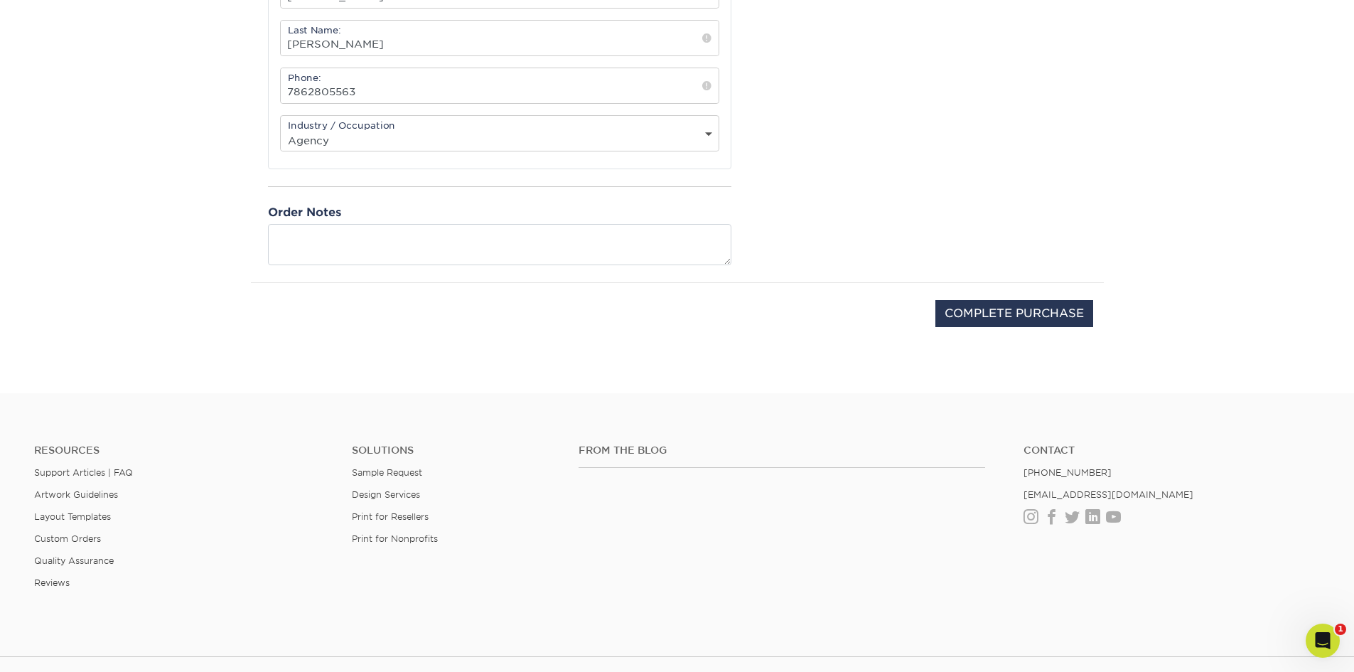
scroll to position [640, 0]
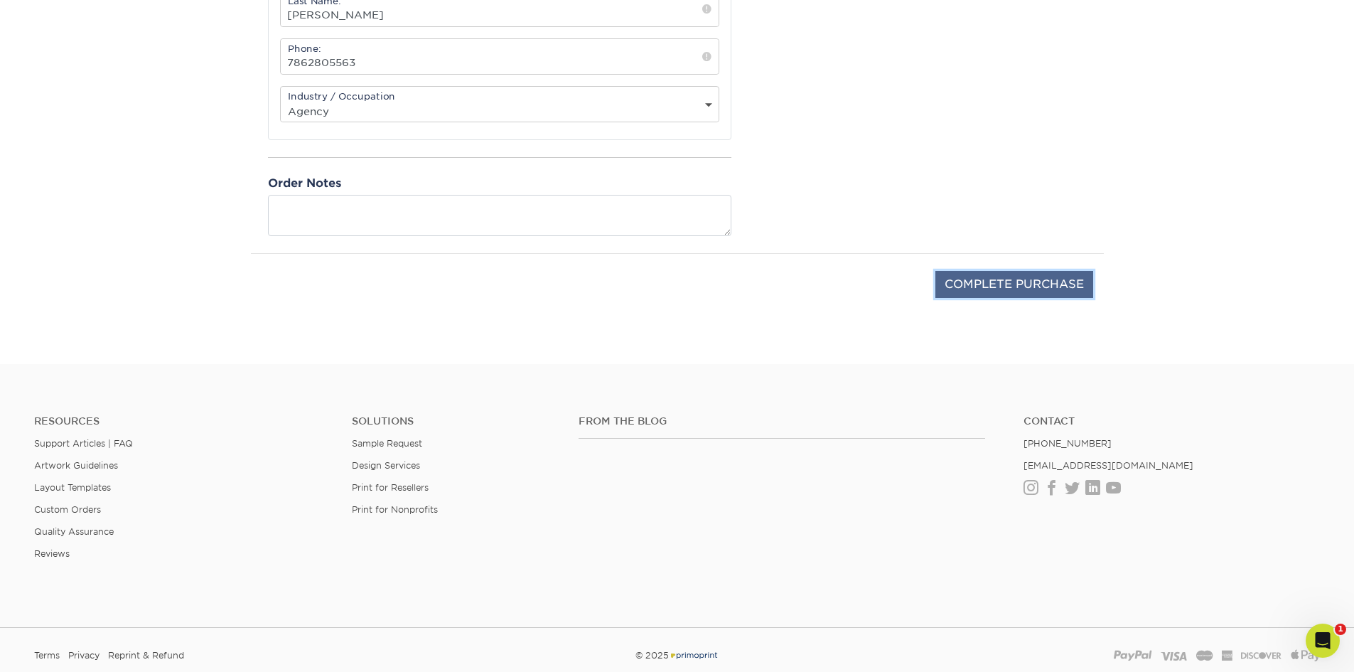
click at [976, 298] on input "COMPLETE PURCHASE" at bounding box center [1014, 284] width 158 height 27
type input "PROCESSING, PLEASE WAIT..."
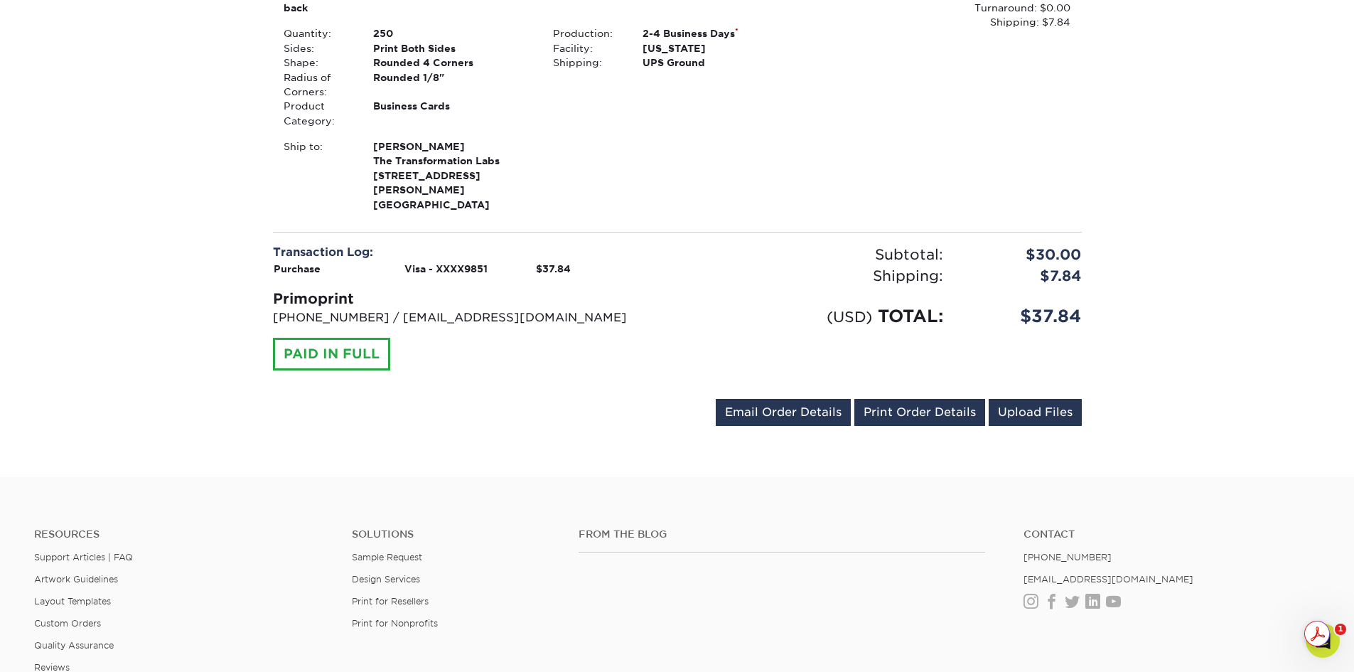
scroll to position [569, 0]
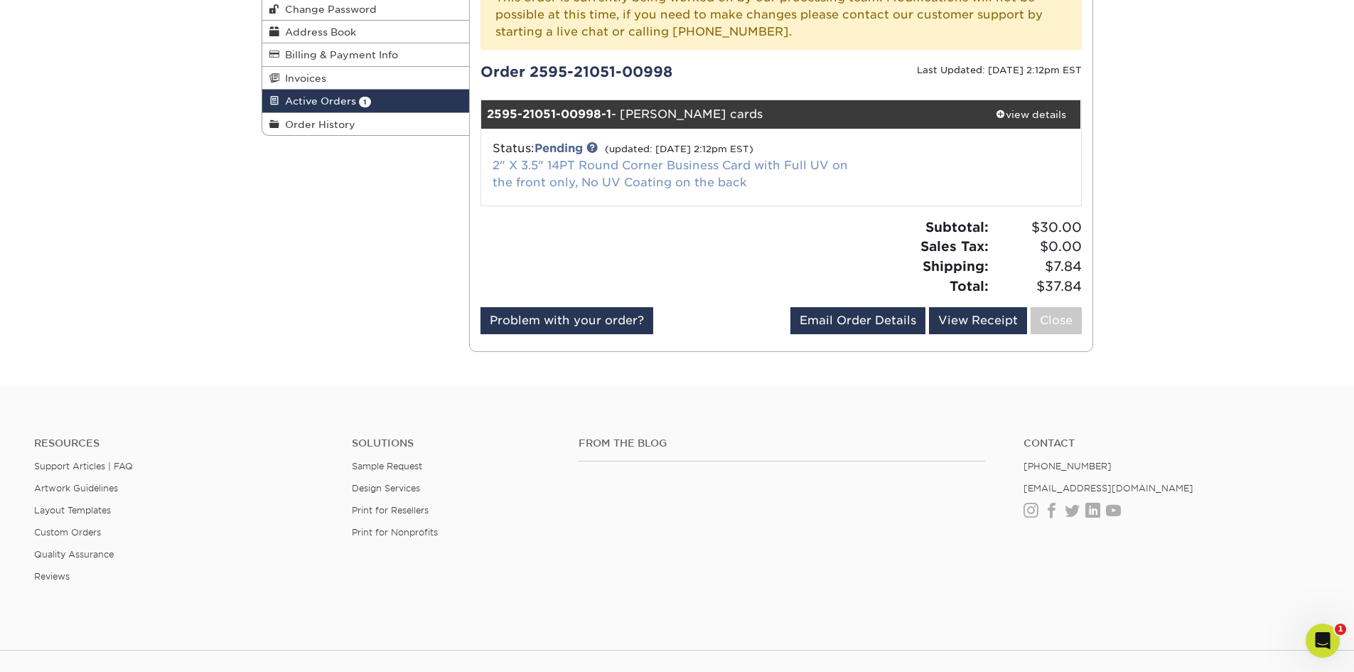
scroll to position [213, 0]
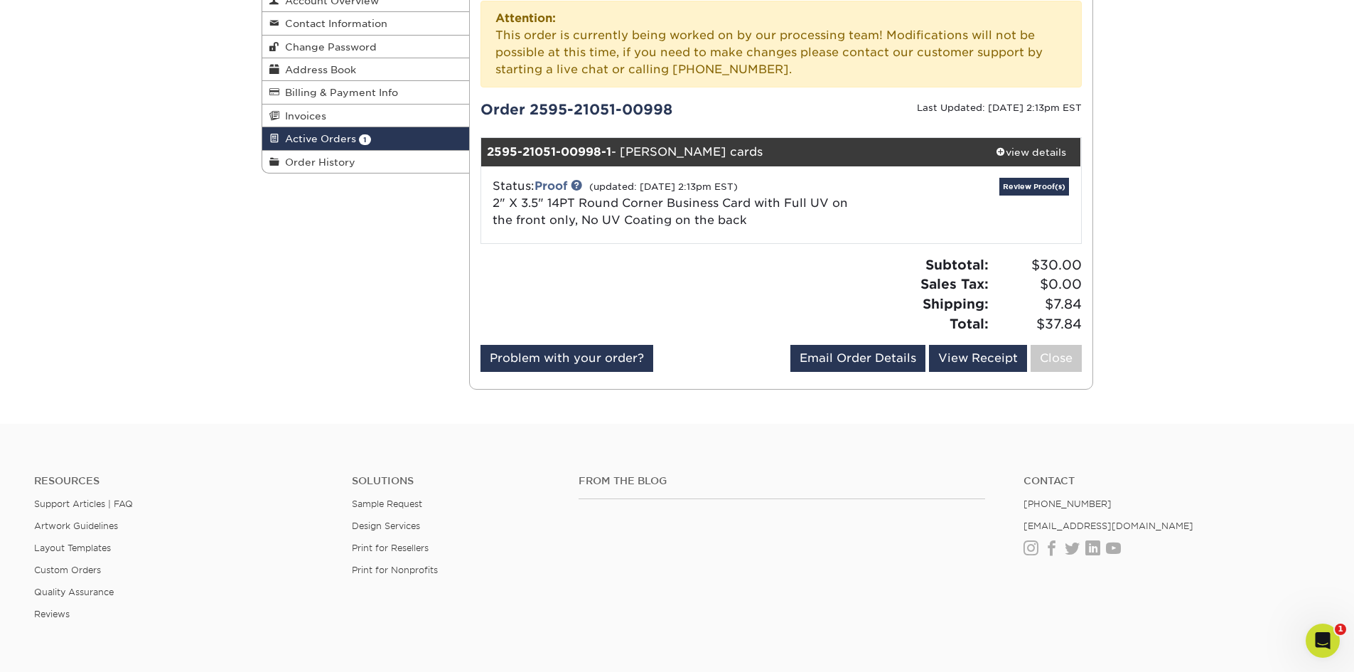
scroll to position [71, 0]
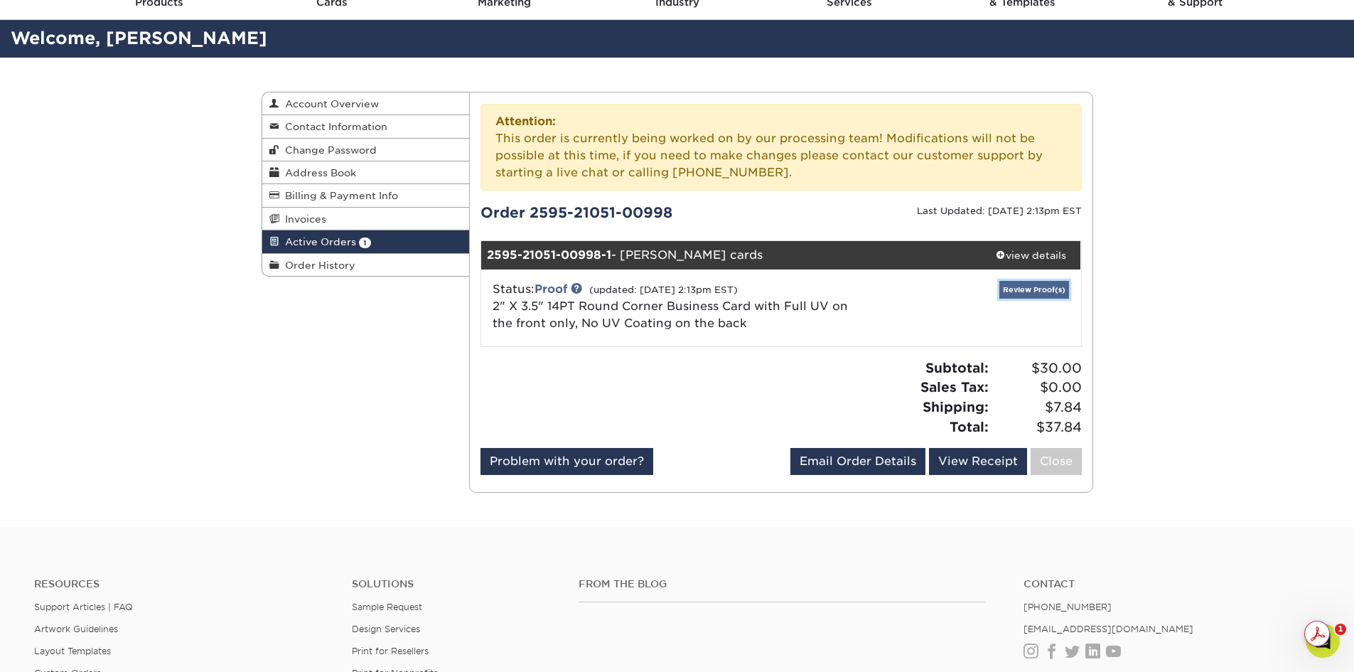
click at [1052, 299] on link "Review Proof(s)" at bounding box center [1034, 290] width 70 height 18
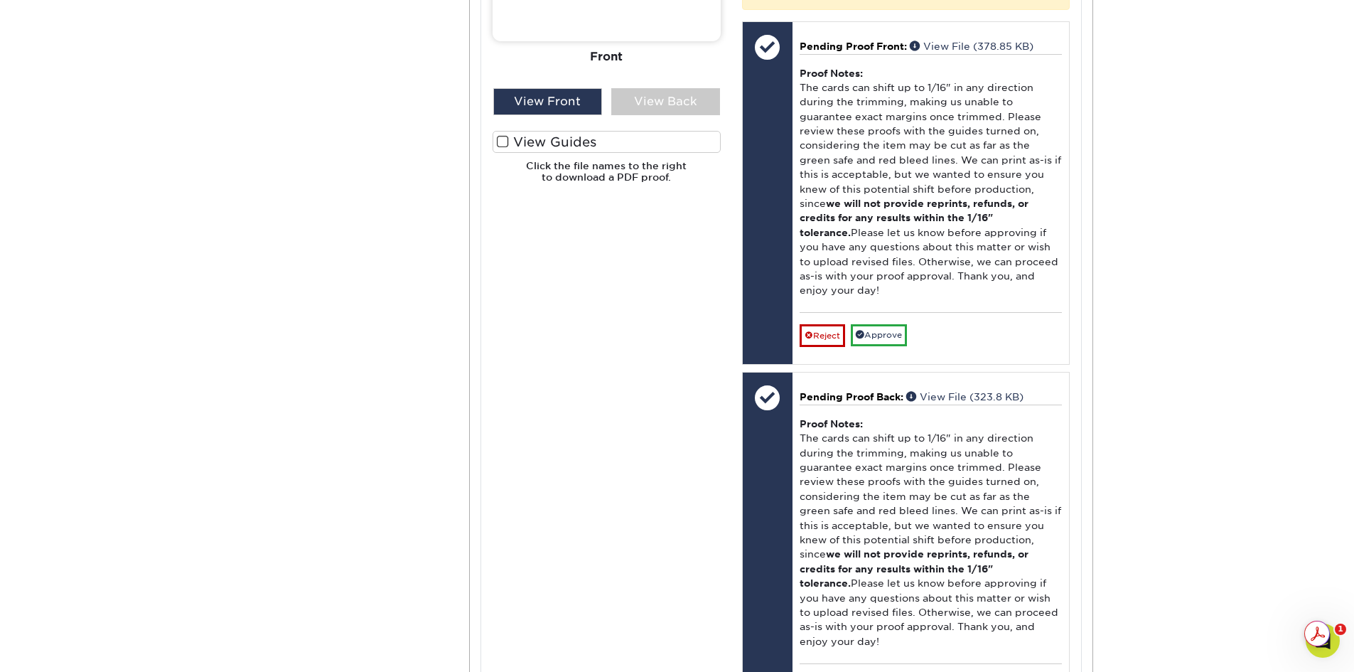
scroll to position [853, 0]
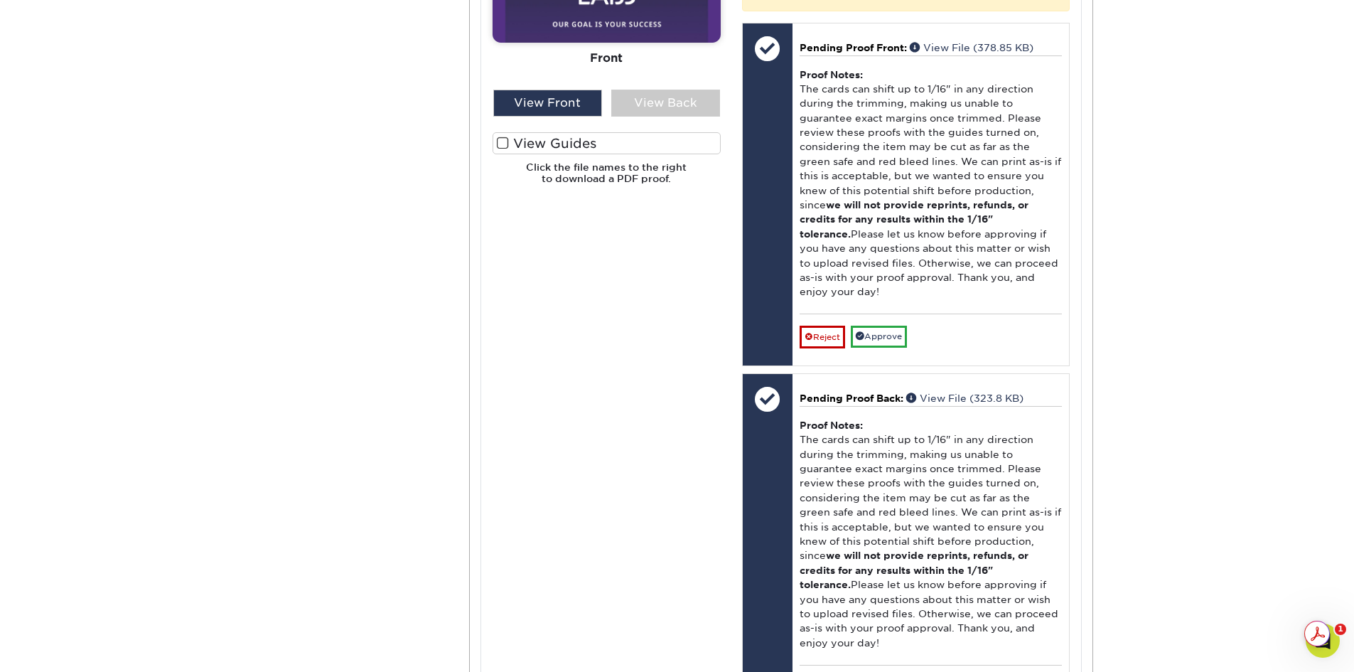
click at [512, 154] on label "View Guides" at bounding box center [607, 143] width 228 height 22
click at [0, 0] on input "View Guides" at bounding box center [0, 0] width 0 height 0
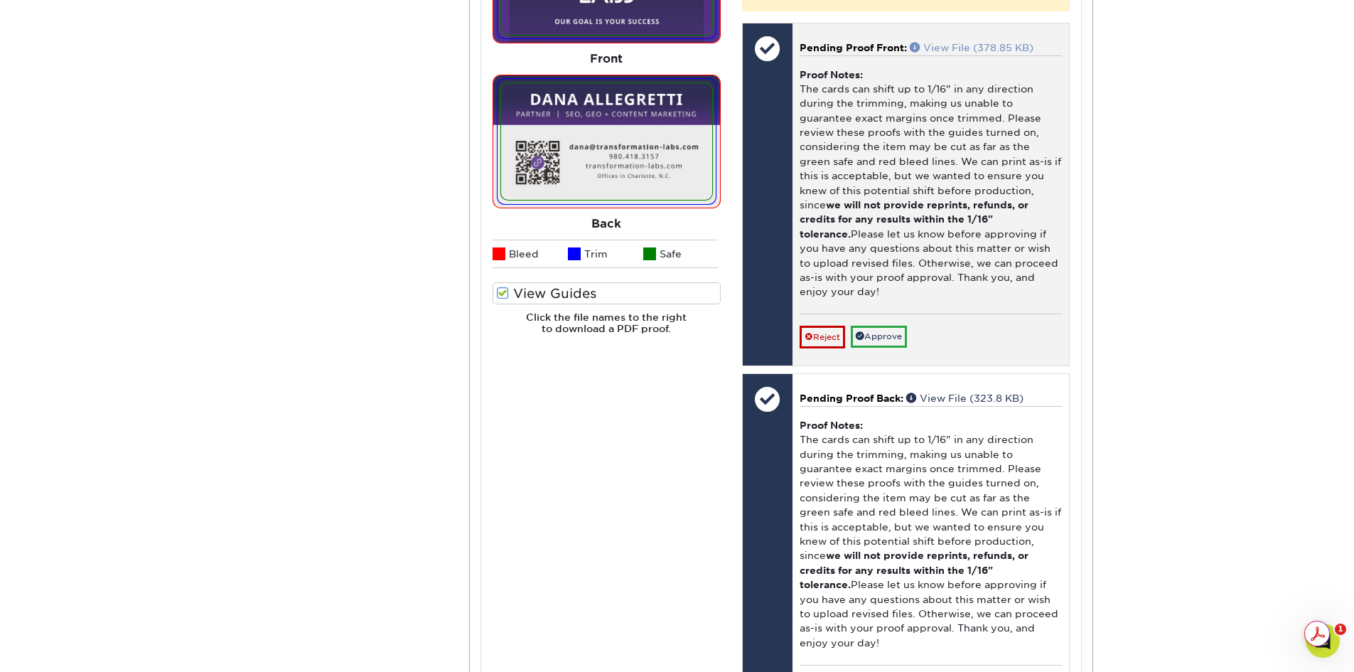
click at [986, 53] on link "View File (378.85 KB)" at bounding box center [972, 47] width 124 height 11
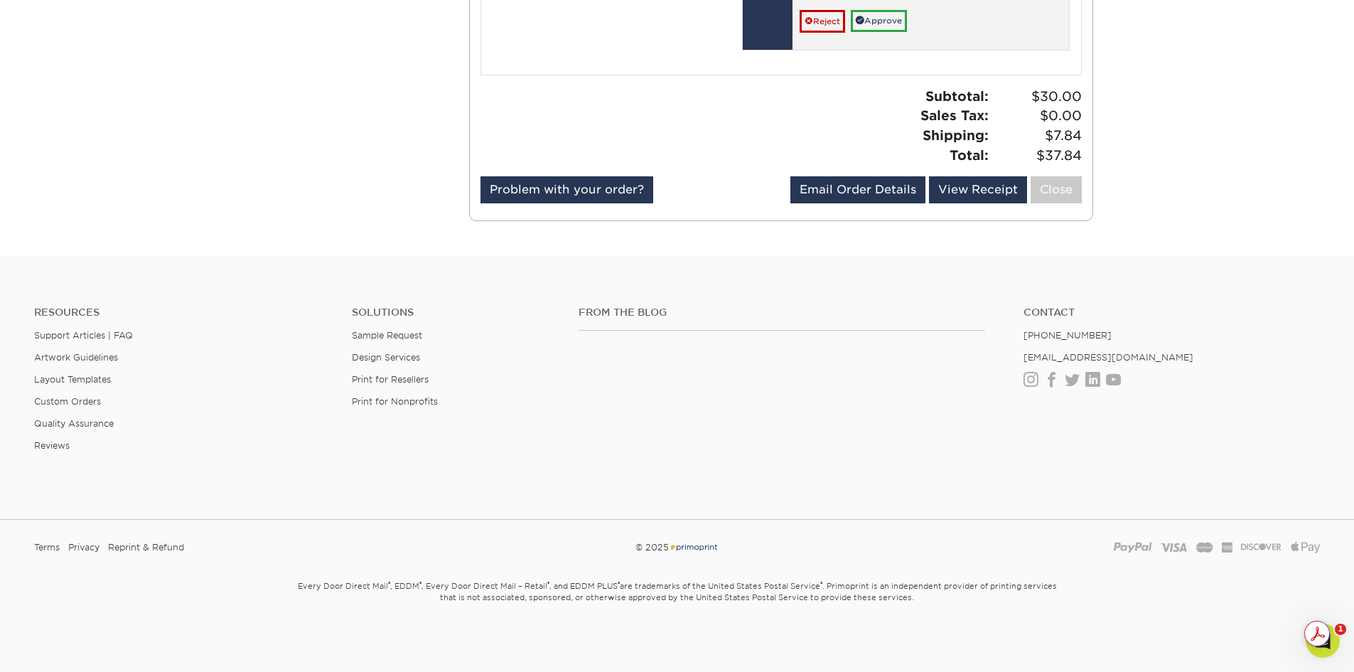
scroll to position [1422, 0]
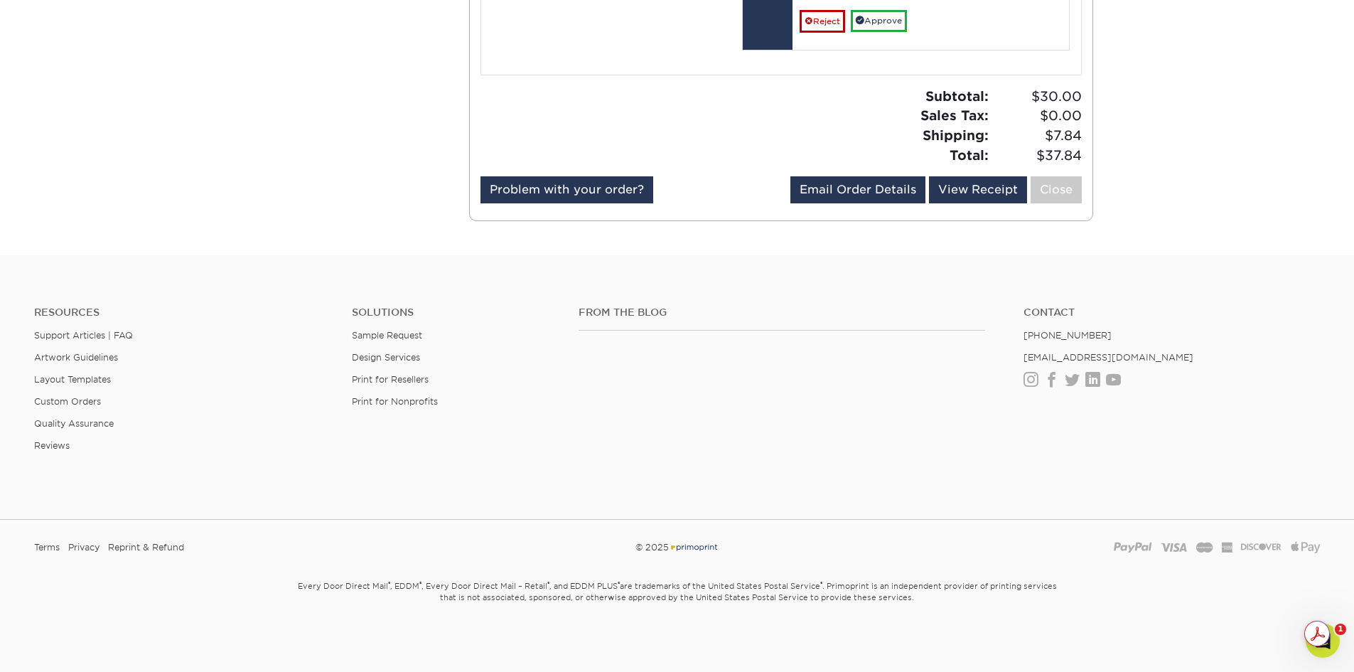
scroll to position [1706, 0]
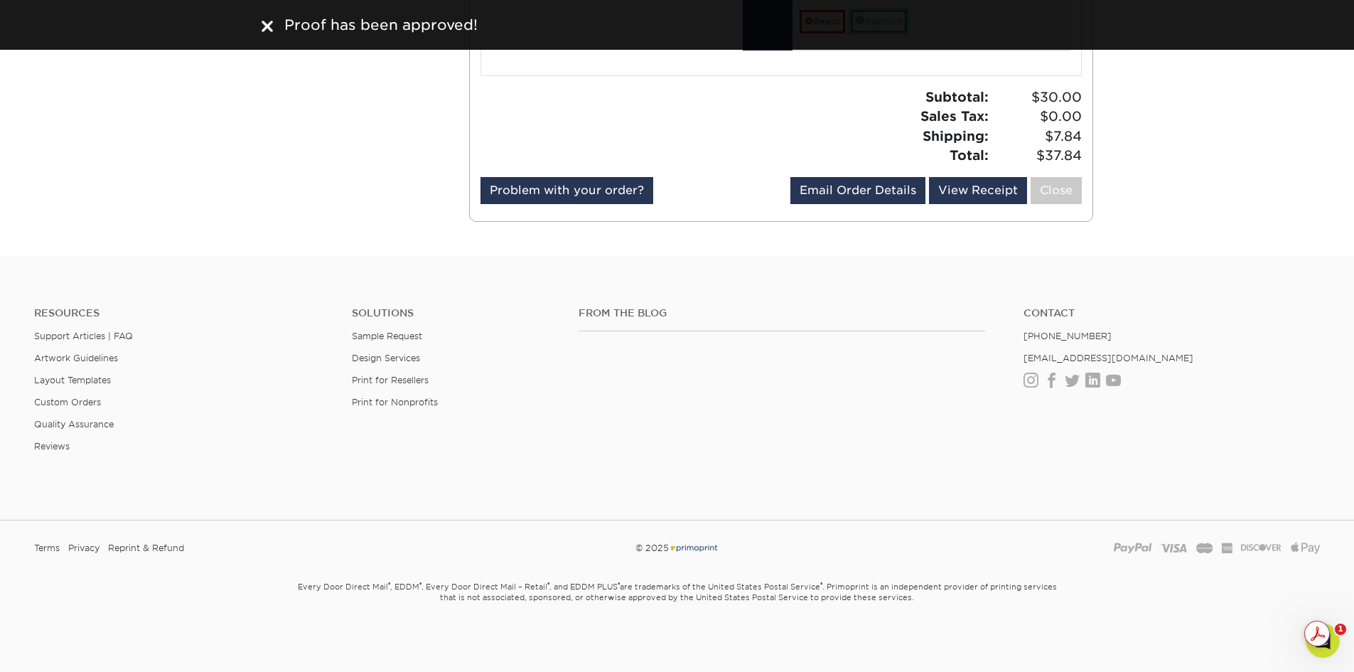
click at [905, 32] on link "Approve" at bounding box center [879, 21] width 56 height 22
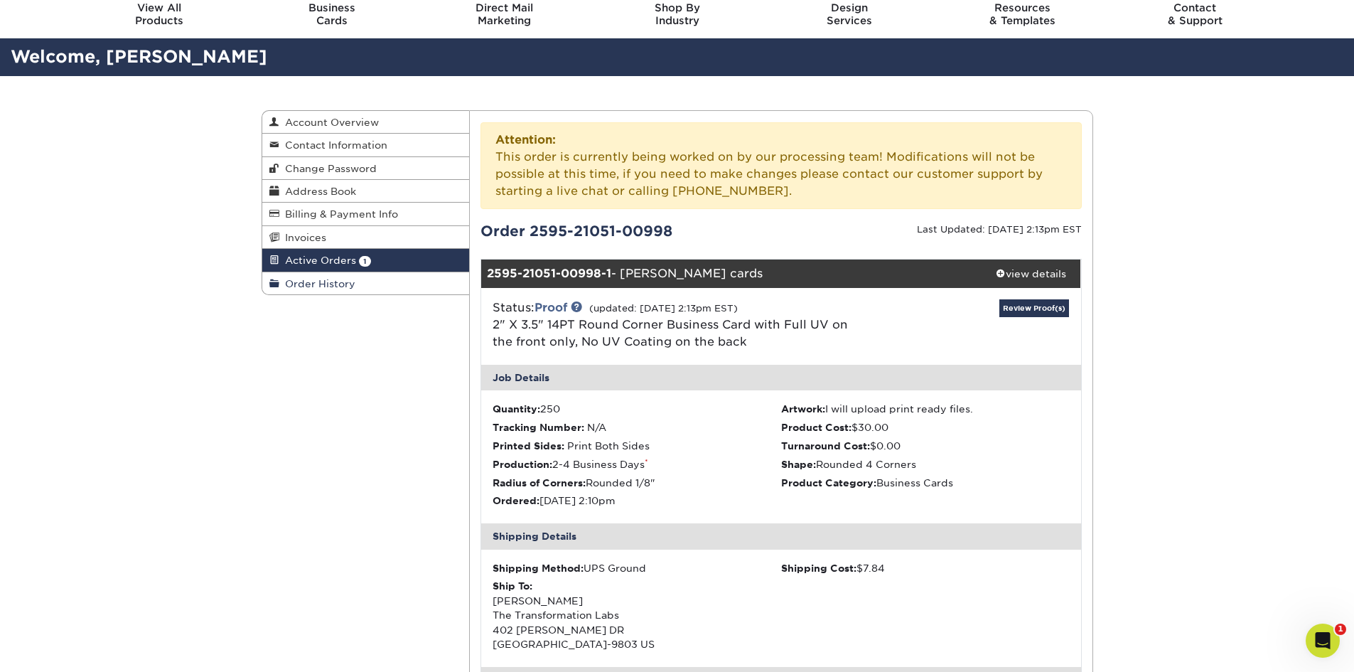
scroll to position [0, 0]
